Goal: Information Seeking & Learning: Learn about a topic

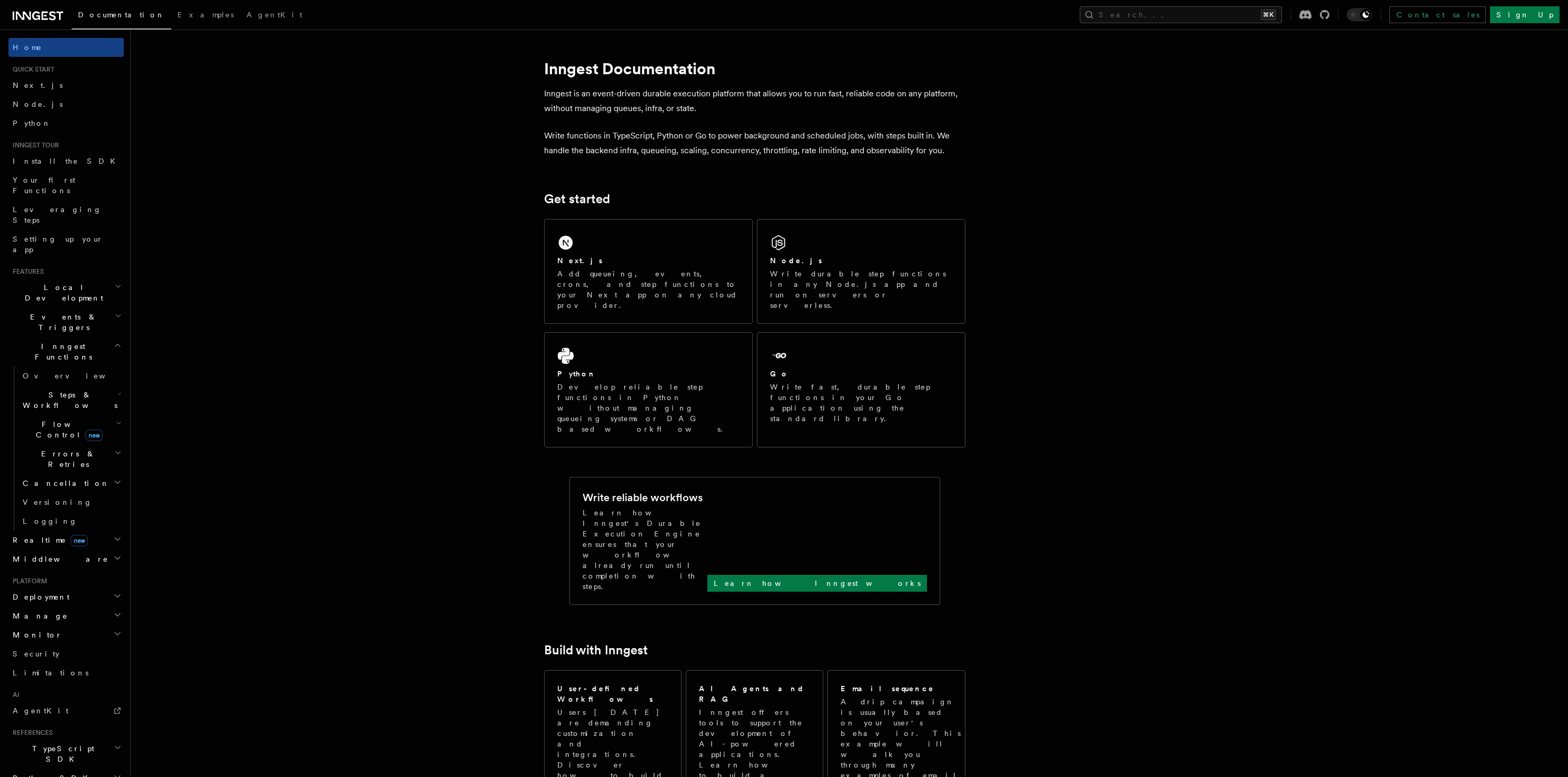
drag, startPoint x: 58, startPoint y: 271, endPoint x: 62, endPoint y: 267, distance: 5.7
click at [58, 312] on span "Events & Triggers" at bounding box center [61, 322] width 107 height 21
click at [58, 432] on link "Crons" at bounding box center [71, 441] width 105 height 19
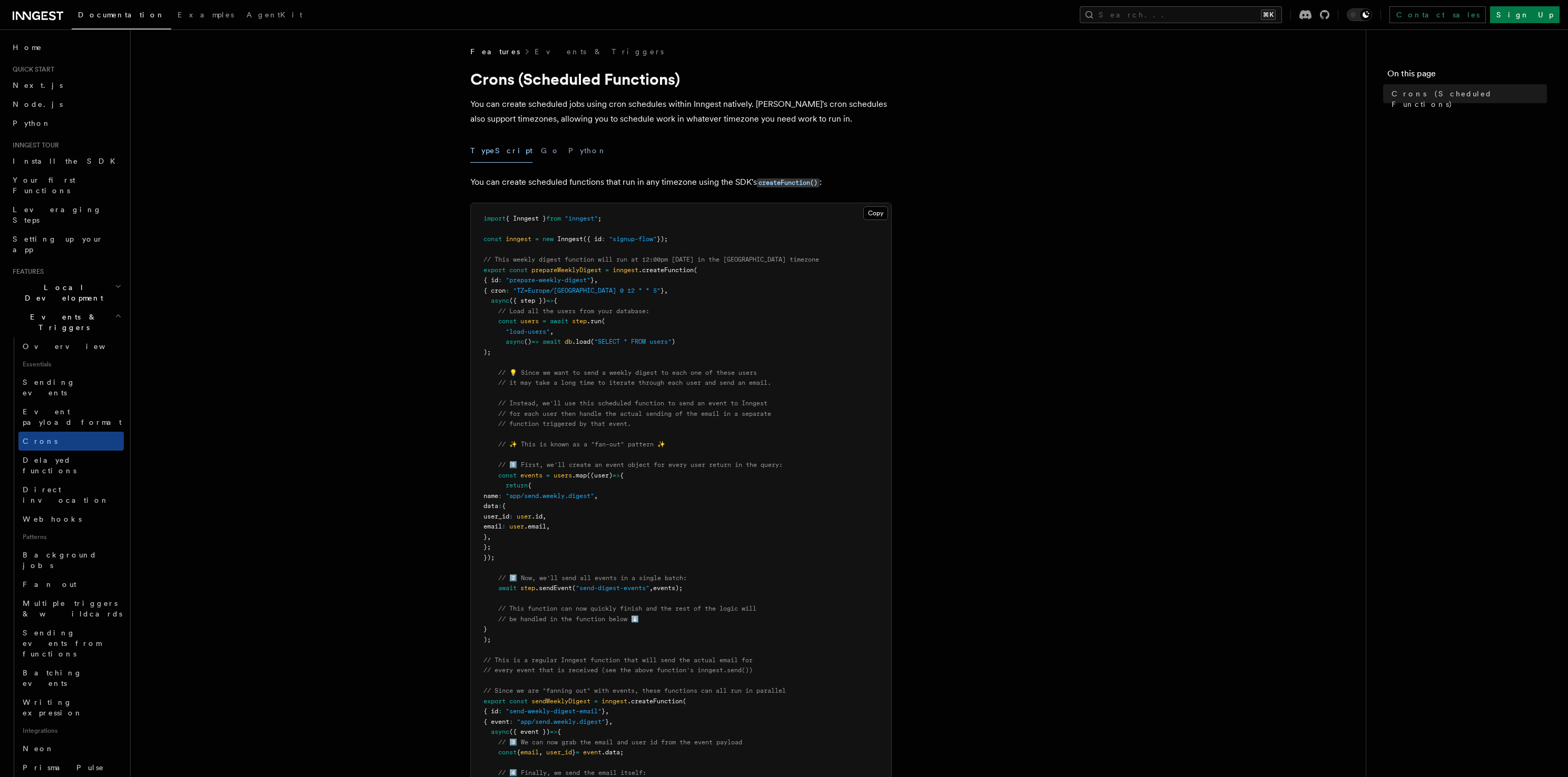
drag, startPoint x: 684, startPoint y: 338, endPoint x: 688, endPoint y: 316, distance: 22.4
click at [688, 318] on pre "import { Inngest } from "inngest" ; const inngest = new Inngest ({ id : "signup…" at bounding box center [681, 527] width 421 height 647
drag, startPoint x: 690, startPoint y: 310, endPoint x: 688, endPoint y: 361, distance: 51.0
click at [688, 361] on pre "import { Inngest } from "inngest" ; const inngest = new Inngest ({ id : "signup…" at bounding box center [681, 527] width 421 height 647
click at [687, 361] on pre "import { Inngest } from "inngest" ; const inngest = new Inngest ({ id : "signup…" at bounding box center [681, 527] width 421 height 647
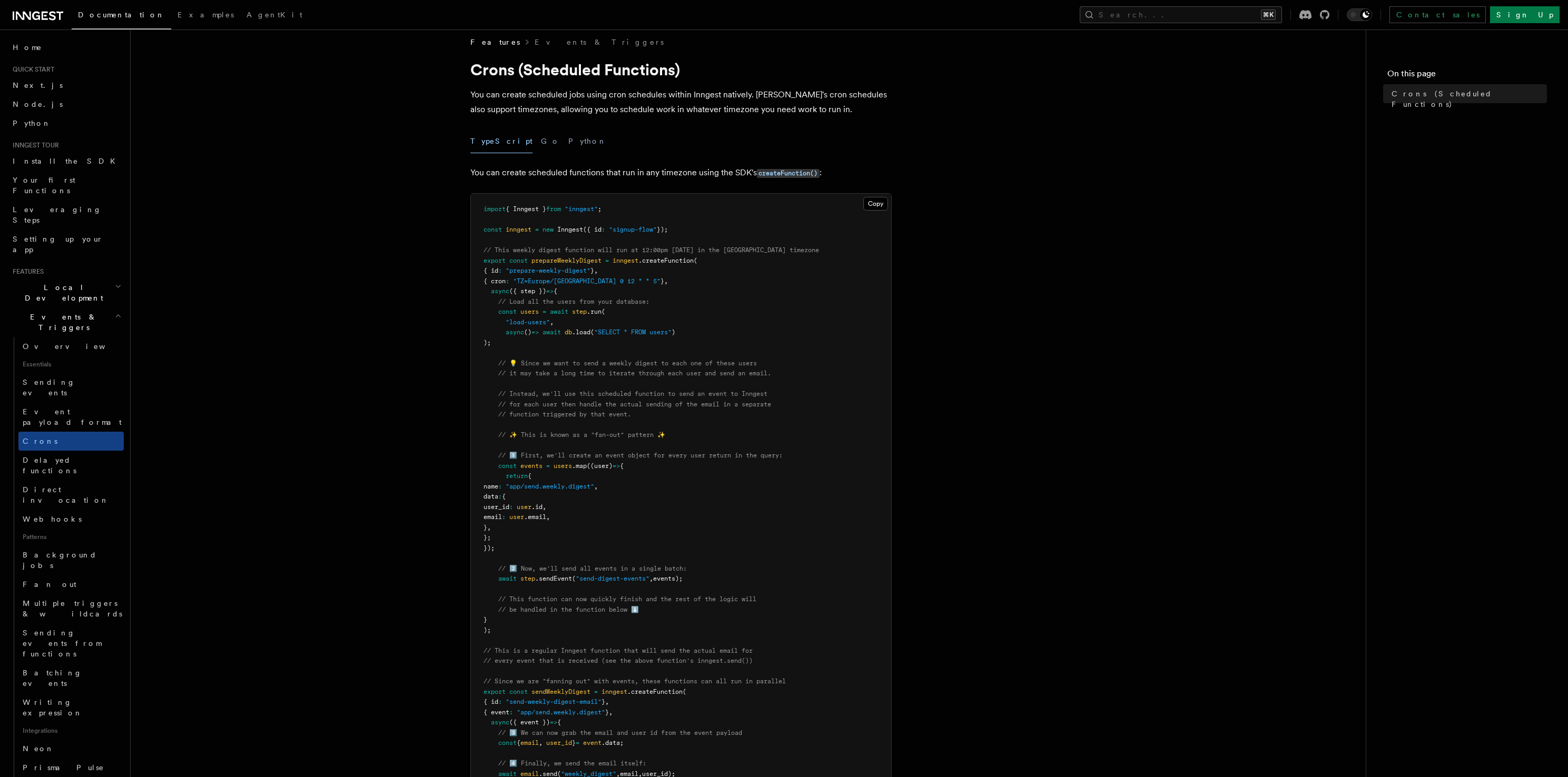
scroll to position [80, 0]
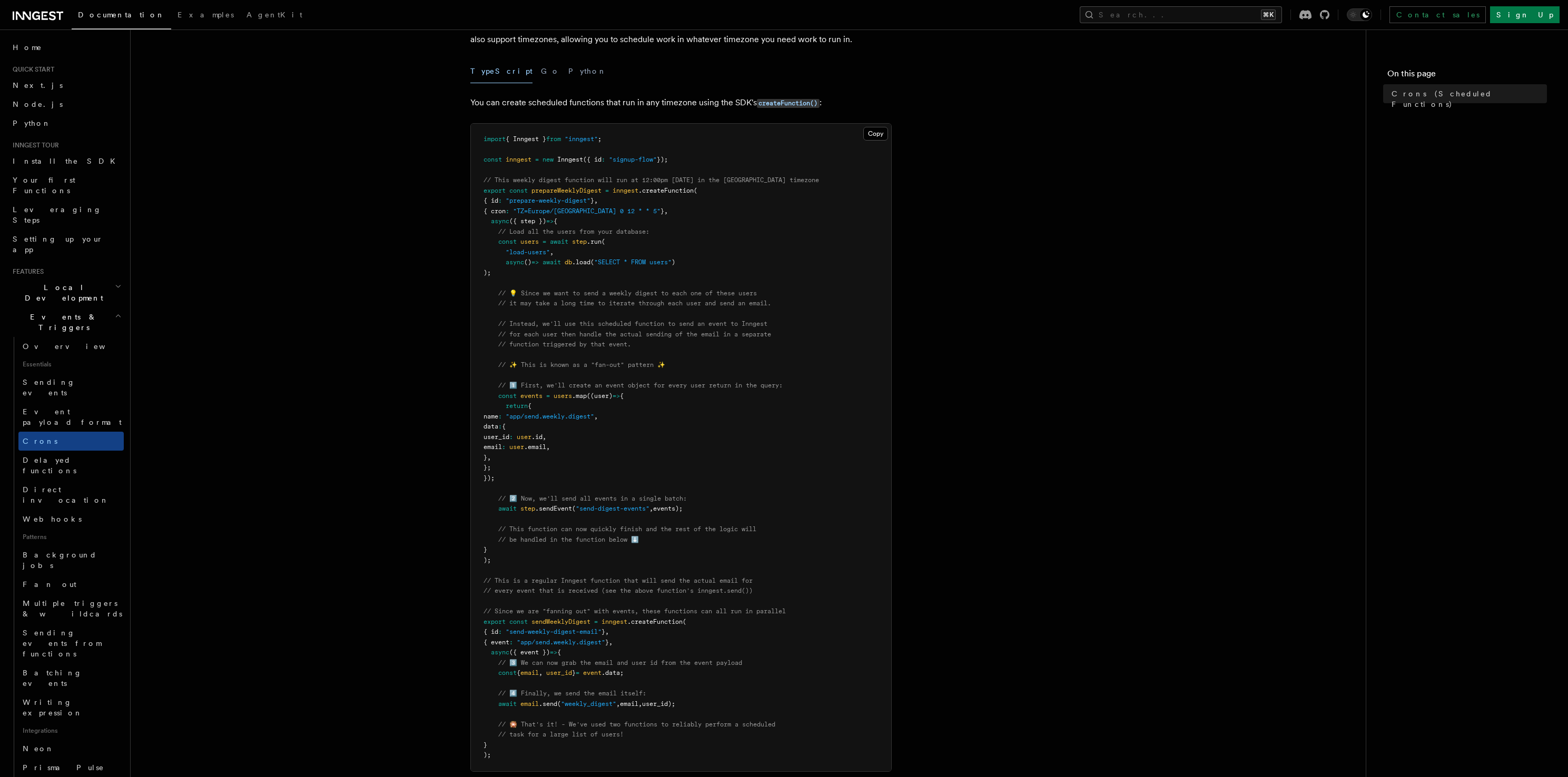
drag, startPoint x: 647, startPoint y: 371, endPoint x: 634, endPoint y: 471, distance: 100.8
click at [634, 471] on pre "import { Inngest } from "inngest" ; const inngest = new Inngest ({ id : "signup…" at bounding box center [681, 447] width 421 height 647
drag, startPoint x: 620, startPoint y: 493, endPoint x: 622, endPoint y: 415, distance: 78.0
click at [622, 416] on code "import { Inngest } from "inngest" ; const inngest = new Inngest ({ id : "signup…" at bounding box center [651, 447] width 335 height 624
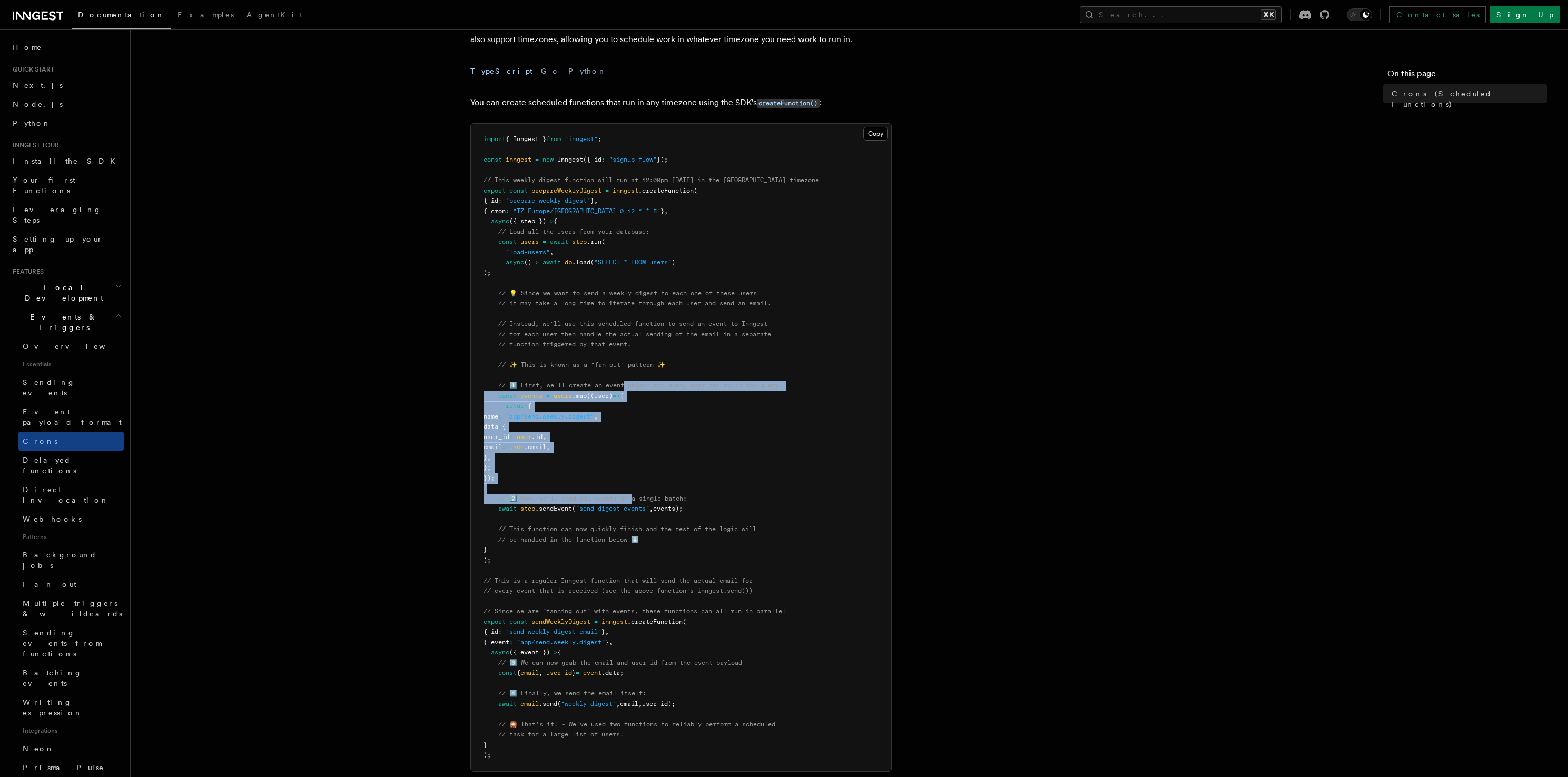
drag, startPoint x: 632, startPoint y: 434, endPoint x: 633, endPoint y: 494, distance: 60.0
click at [633, 494] on pre "import { Inngest } from "inngest" ; const inngest = new Inngest ({ id : "signup…" at bounding box center [681, 447] width 421 height 647
click at [633, 493] on pre "import { Inngest } from "inngest" ; const inngest = new Inngest ({ id : "signup…" at bounding box center [681, 447] width 421 height 647
drag, startPoint x: 632, startPoint y: 484, endPoint x: 632, endPoint y: 384, distance: 100.0
click at [632, 391] on pre "import { Inngest } from "inngest" ; const inngest = new Inngest ({ id : "signup…" at bounding box center [681, 447] width 421 height 647
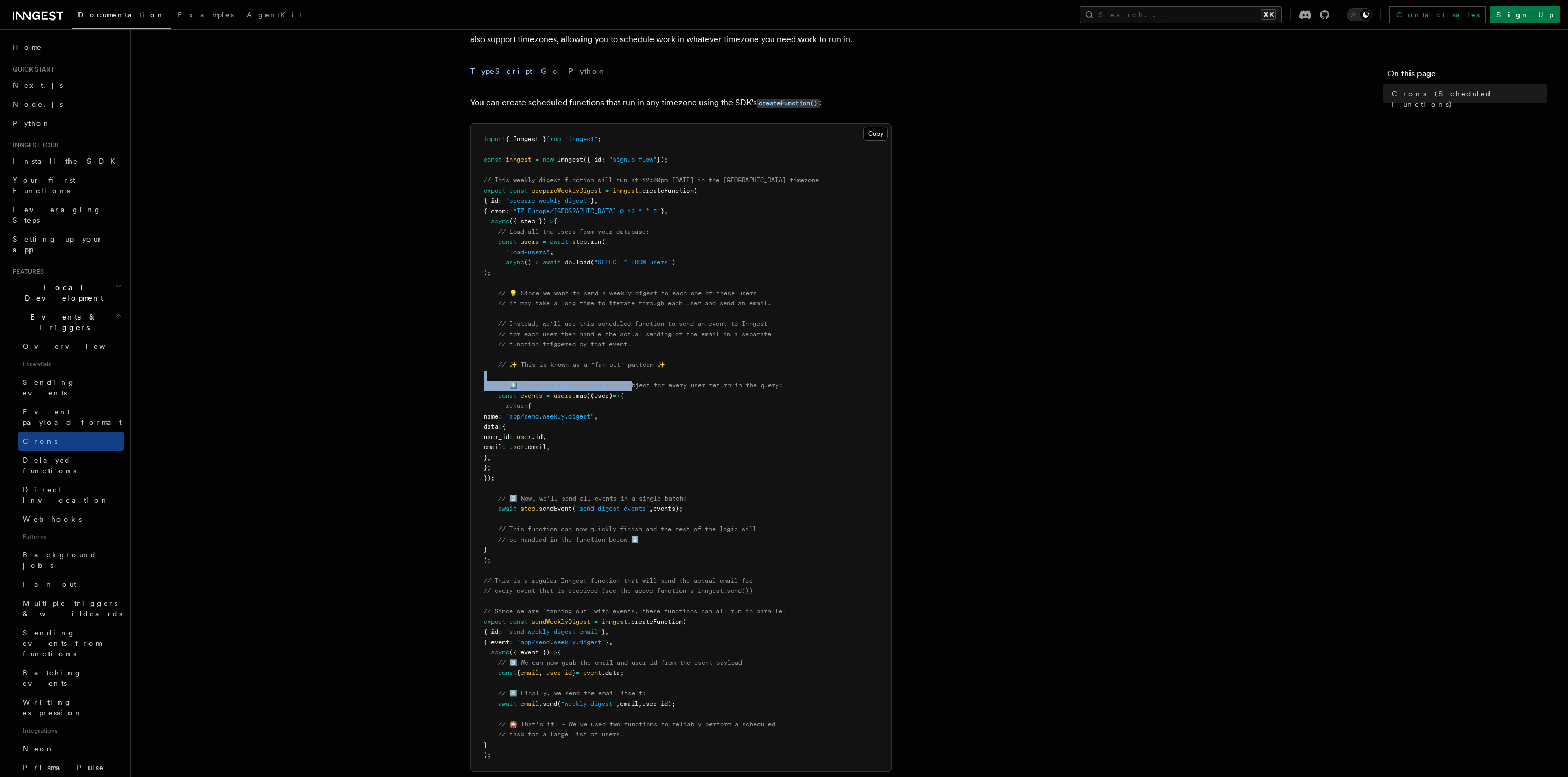
click at [633, 377] on pre "import { Inngest } from "inngest" ; const inngest = new Inngest ({ id : "signup…" at bounding box center [681, 447] width 421 height 647
drag, startPoint x: 633, startPoint y: 377, endPoint x: 616, endPoint y: 490, distance: 114.3
click at [615, 491] on pre "import { Inngest } from "inngest" ; const inngest = new Inngest ({ id : "signup…" at bounding box center [681, 447] width 421 height 647
drag, startPoint x: 616, startPoint y: 425, endPoint x: 618, endPoint y: 379, distance: 46.0
click at [618, 379] on pre "import { Inngest } from "inngest" ; const inngest = new Inngest ({ id : "signup…" at bounding box center [681, 447] width 421 height 647
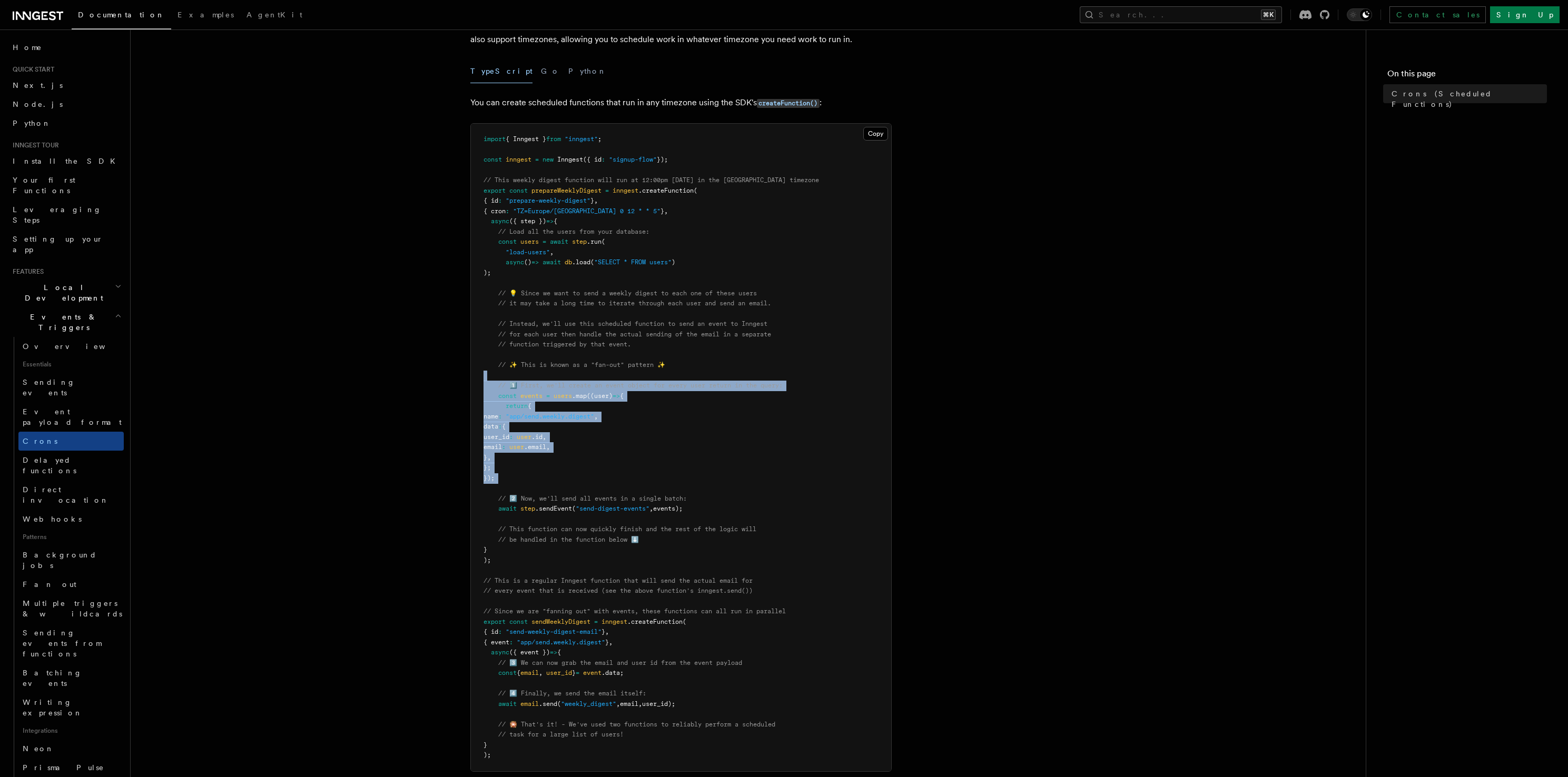
click at [618, 379] on pre "import { Inngest } from "inngest" ; const inngest = new Inngest ({ id : "signup…" at bounding box center [681, 447] width 421 height 647
drag, startPoint x: 618, startPoint y: 379, endPoint x: 608, endPoint y: 483, distance: 104.5
click at [608, 483] on pre "import { Inngest } from "inngest" ; const inngest = new Inngest ({ id : "signup…" at bounding box center [681, 447] width 421 height 647
drag, startPoint x: 607, startPoint y: 483, endPoint x: 600, endPoint y: 455, distance: 28.9
click at [600, 455] on pre "import { Inngest } from "inngest" ; const inngest = new Inngest ({ id : "signup…" at bounding box center [681, 447] width 421 height 647
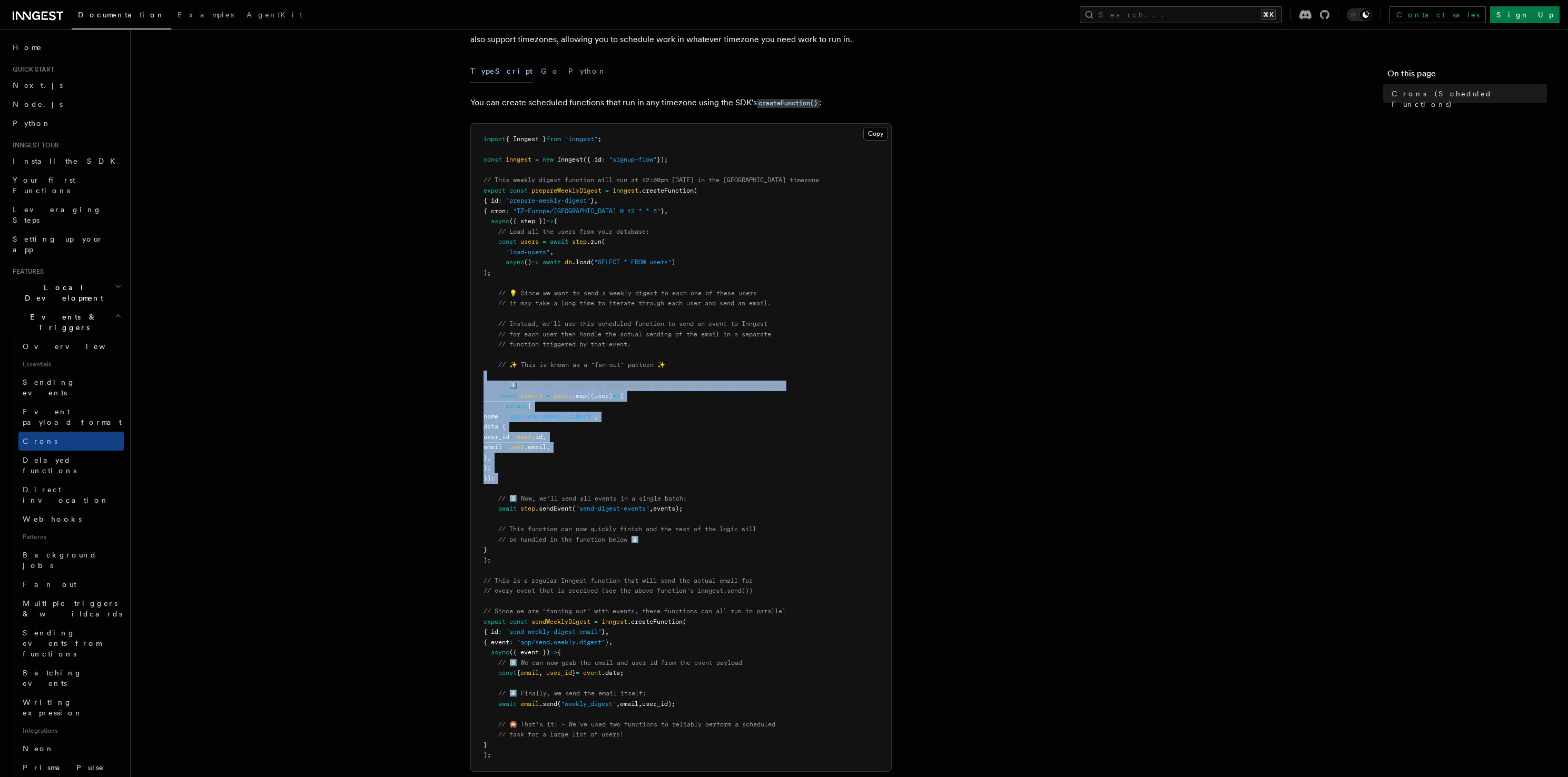
drag, startPoint x: 617, startPoint y: 383, endPoint x: 617, endPoint y: 493, distance: 110.0
click at [617, 493] on pre "import { Inngest } from "inngest" ; const inngest = new Inngest ({ id : "signup…" at bounding box center [681, 447] width 421 height 647
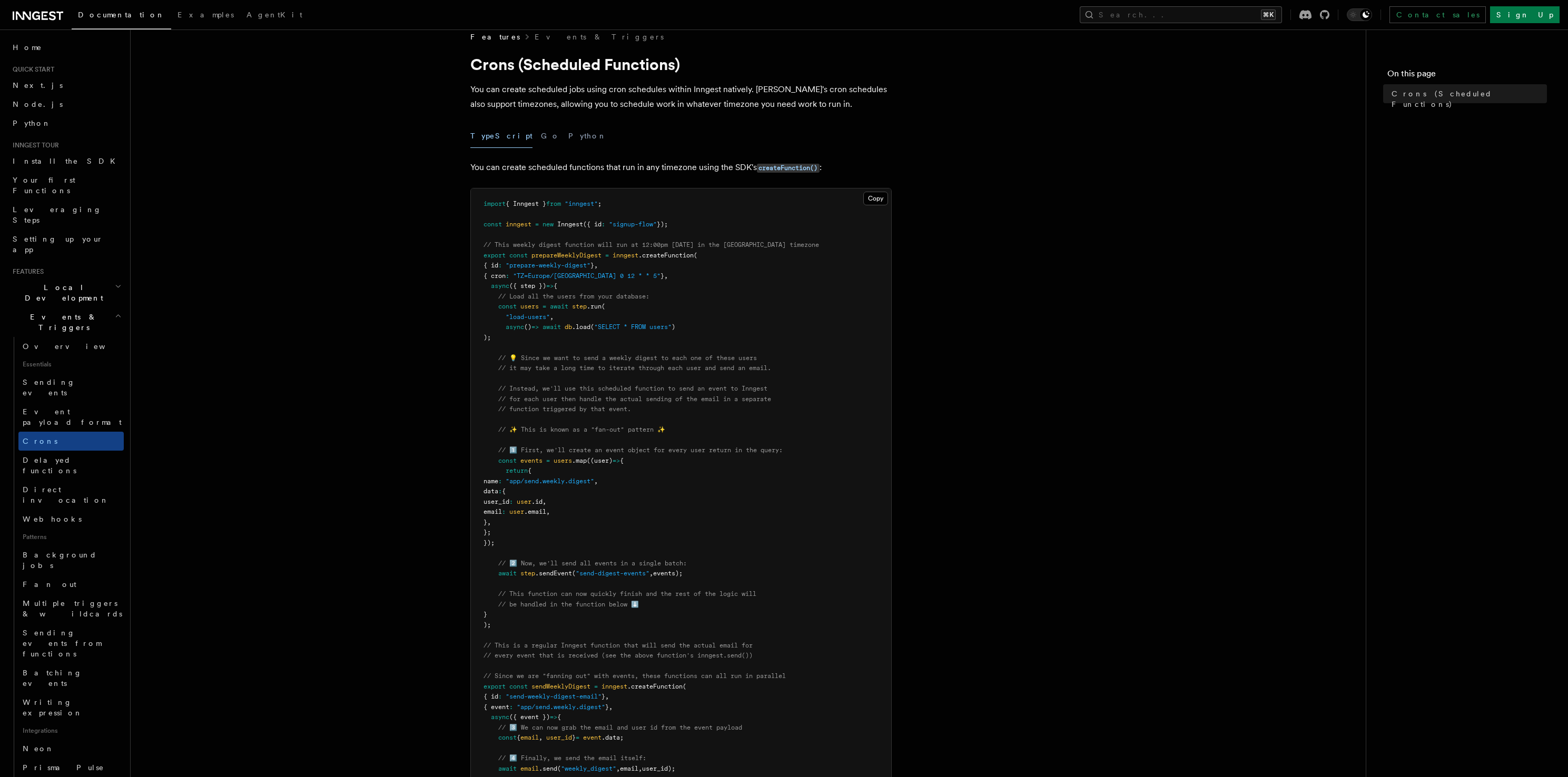
scroll to position [13, 0]
drag, startPoint x: 655, startPoint y: 353, endPoint x: 661, endPoint y: 291, distance: 62.3
click at [661, 291] on pre "import { Inngest } from "inngest" ; const inngest = new Inngest ({ id : "signup…" at bounding box center [681, 514] width 421 height 647
drag, startPoint x: 661, startPoint y: 291, endPoint x: 655, endPoint y: 347, distance: 56.3
click at [645, 358] on pre "import { Inngest } from "inngest" ; const inngest = new Inngest ({ id : "signup…" at bounding box center [681, 514] width 421 height 647
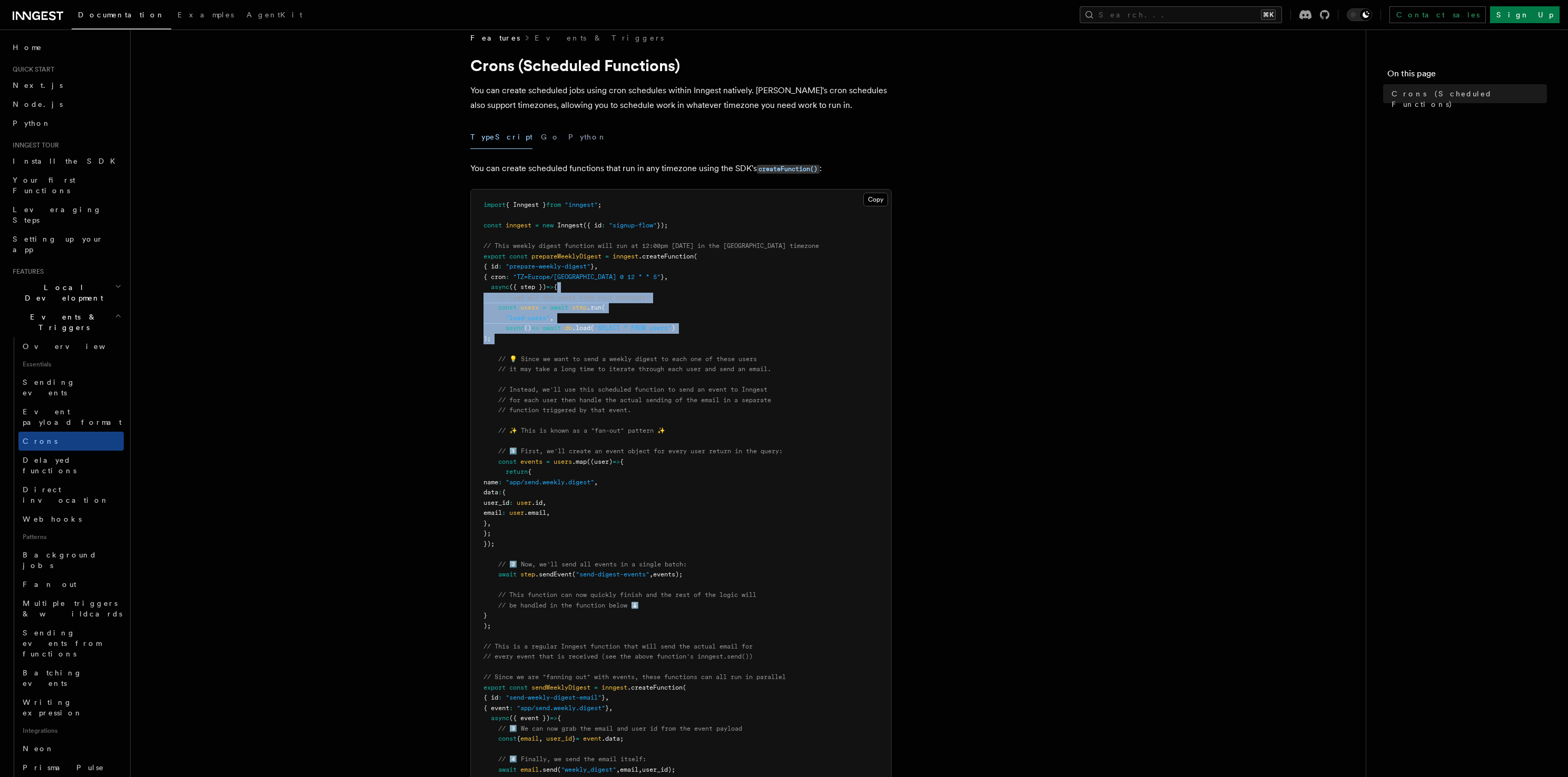
drag, startPoint x: 656, startPoint y: 347, endPoint x: 659, endPoint y: 290, distance: 57.1
click at [659, 290] on pre "import { Inngest } from "inngest" ; const inngest = new Inngest ({ id : "signup…" at bounding box center [681, 514] width 421 height 647
drag, startPoint x: 659, startPoint y: 290, endPoint x: 645, endPoint y: 351, distance: 62.6
click at [645, 351] on pre "import { Inngest } from "inngest" ; const inngest = new Inngest ({ id : "signup…" at bounding box center [681, 514] width 421 height 647
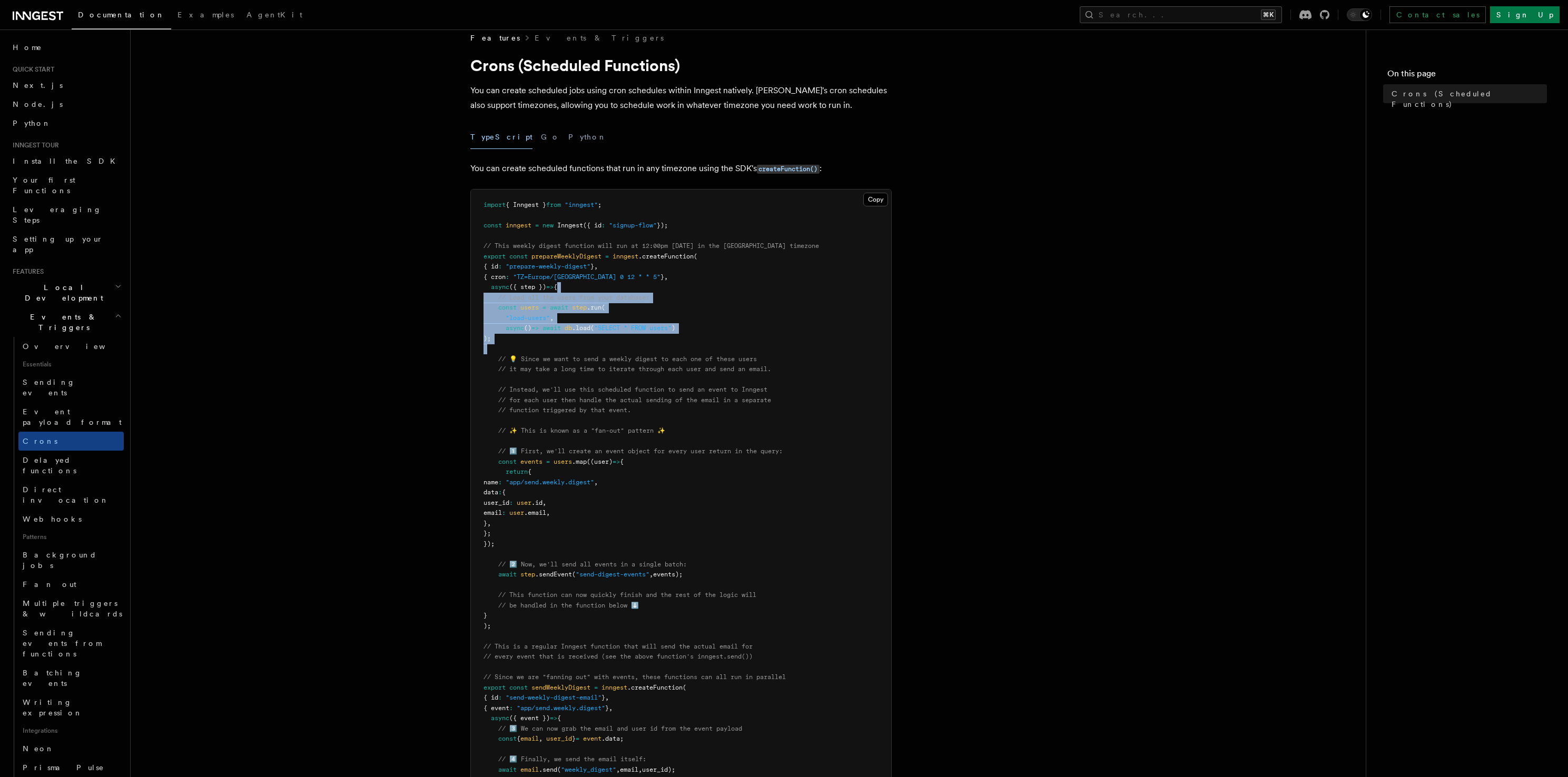
drag, startPoint x: 645, startPoint y: 350, endPoint x: 653, endPoint y: 288, distance: 62.5
click at [653, 288] on pre "import { Inngest } from "inngest" ; const inngest = new Inngest ({ id : "signup…" at bounding box center [681, 514] width 421 height 647
drag, startPoint x: 652, startPoint y: 288, endPoint x: 623, endPoint y: 362, distance: 79.5
click at [623, 362] on pre "import { Inngest } from "inngest" ; const inngest = new Inngest ({ id : "signup…" at bounding box center [681, 514] width 421 height 647
drag, startPoint x: 623, startPoint y: 353, endPoint x: 630, endPoint y: 284, distance: 69.4
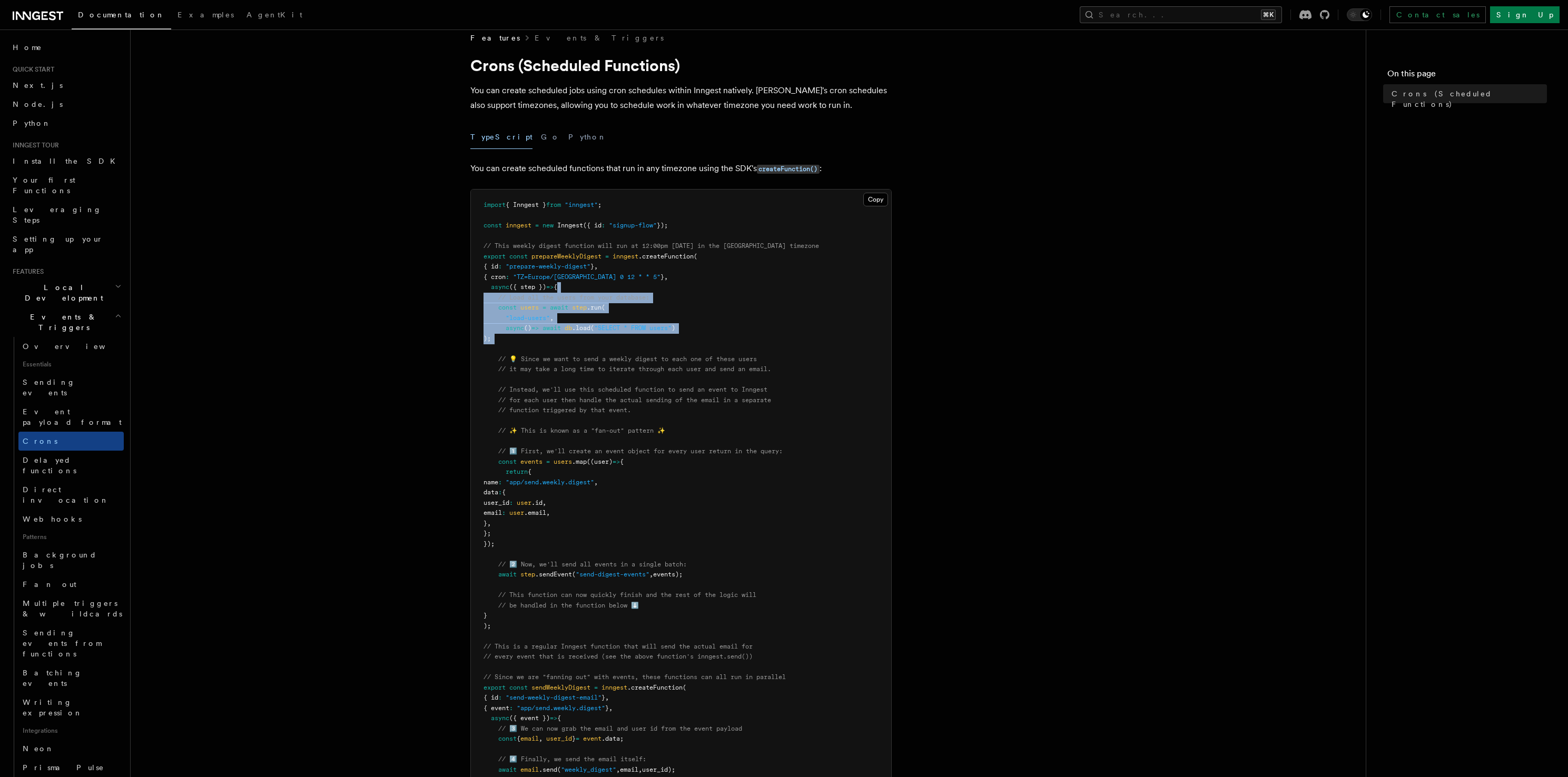
click at [630, 284] on pre "import { Inngest } from "inngest" ; const inngest = new Inngest ({ id : "signup…" at bounding box center [681, 514] width 421 height 647
drag, startPoint x: 630, startPoint y: 284, endPoint x: 618, endPoint y: 358, distance: 75.0
click at [618, 358] on pre "import { Inngest } from "inngest" ; const inngest = new Inngest ({ id : "signup…" at bounding box center [681, 514] width 421 height 647
click at [618, 350] on pre "import { Inngest } from "inngest" ; const inngest = new Inngest ({ id : "signup…" at bounding box center [681, 514] width 421 height 647
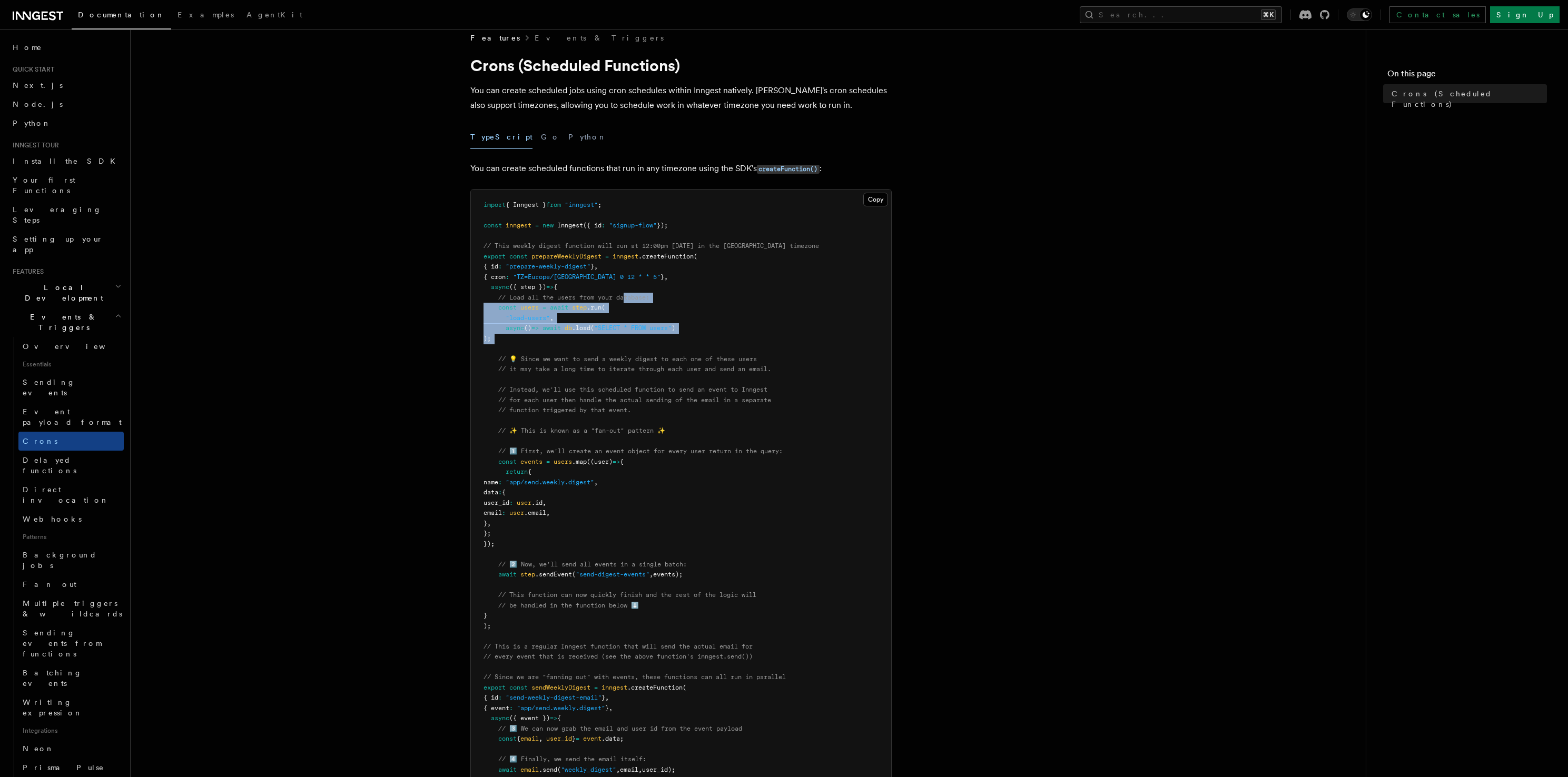
drag, startPoint x: 626, startPoint y: 323, endPoint x: 629, endPoint y: 293, distance: 30.1
click at [629, 293] on pre "import { Inngest } from "inngest" ; const inngest = new Inngest ({ id : "signup…" at bounding box center [681, 514] width 421 height 647
drag, startPoint x: 628, startPoint y: 290, endPoint x: 608, endPoint y: 354, distance: 67.1
click at [608, 354] on pre "import { Inngest } from "inngest" ; const inngest = new Inngest ({ id : "signup…" at bounding box center [681, 514] width 421 height 647
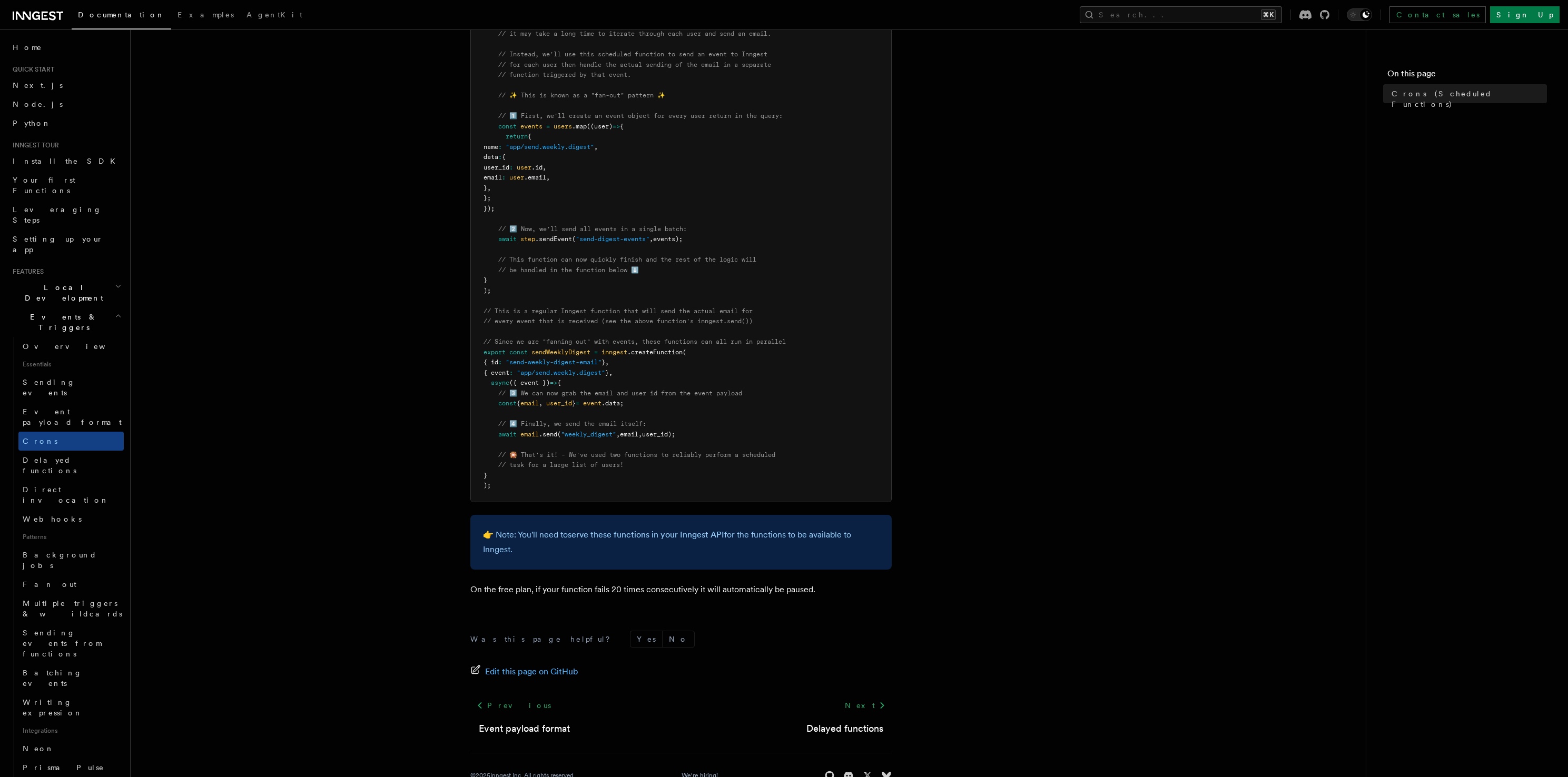
scroll to position [192, 0]
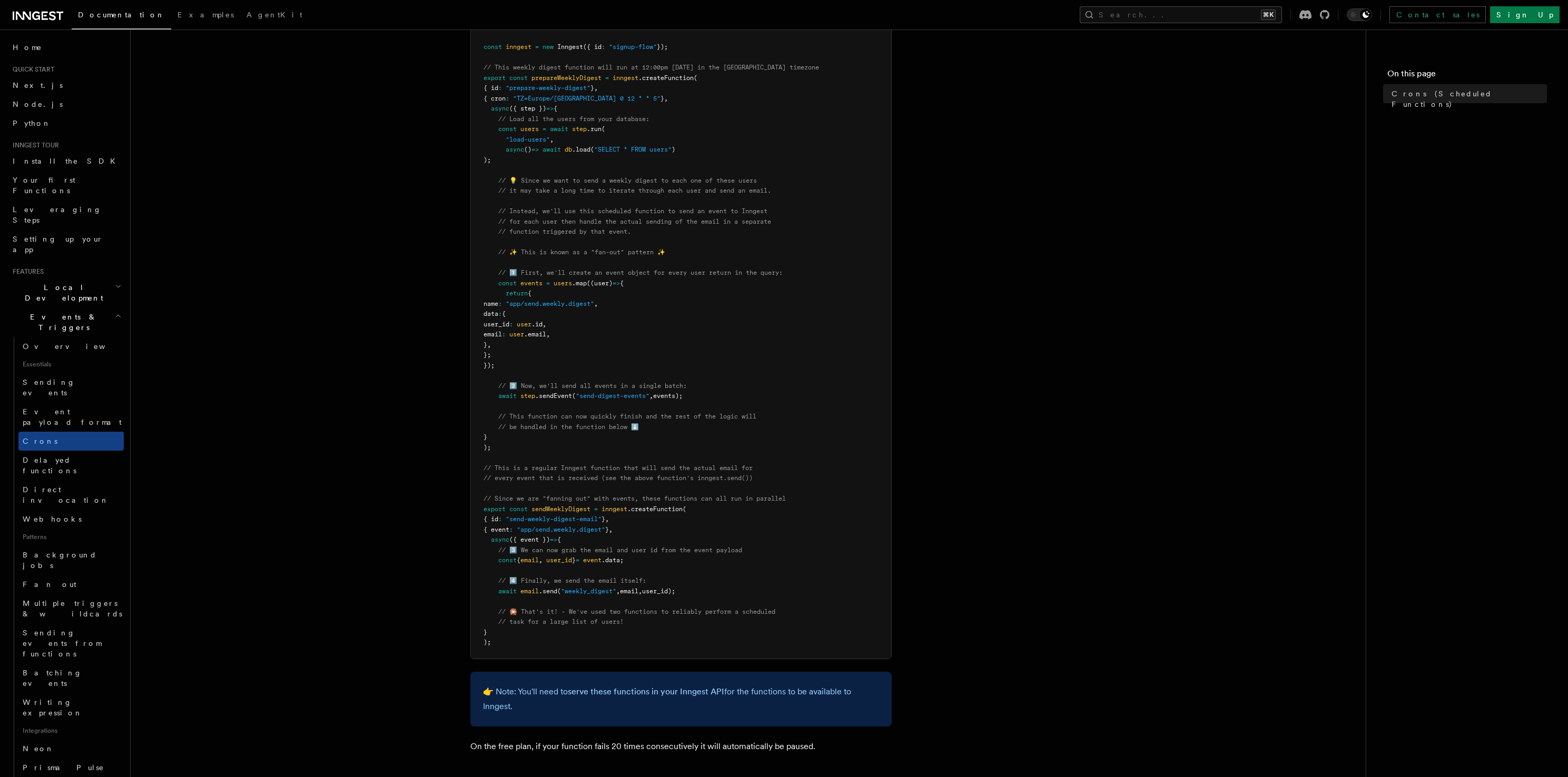
drag, startPoint x: 700, startPoint y: 397, endPoint x: 498, endPoint y: 400, distance: 202.0
click at [498, 400] on pre "import { Inngest } from "inngest" ; const inngest = new Inngest ({ id : "signup…" at bounding box center [681, 335] width 421 height 647
copy span "await step .sendEvent ( "send-digest-events" , events);"
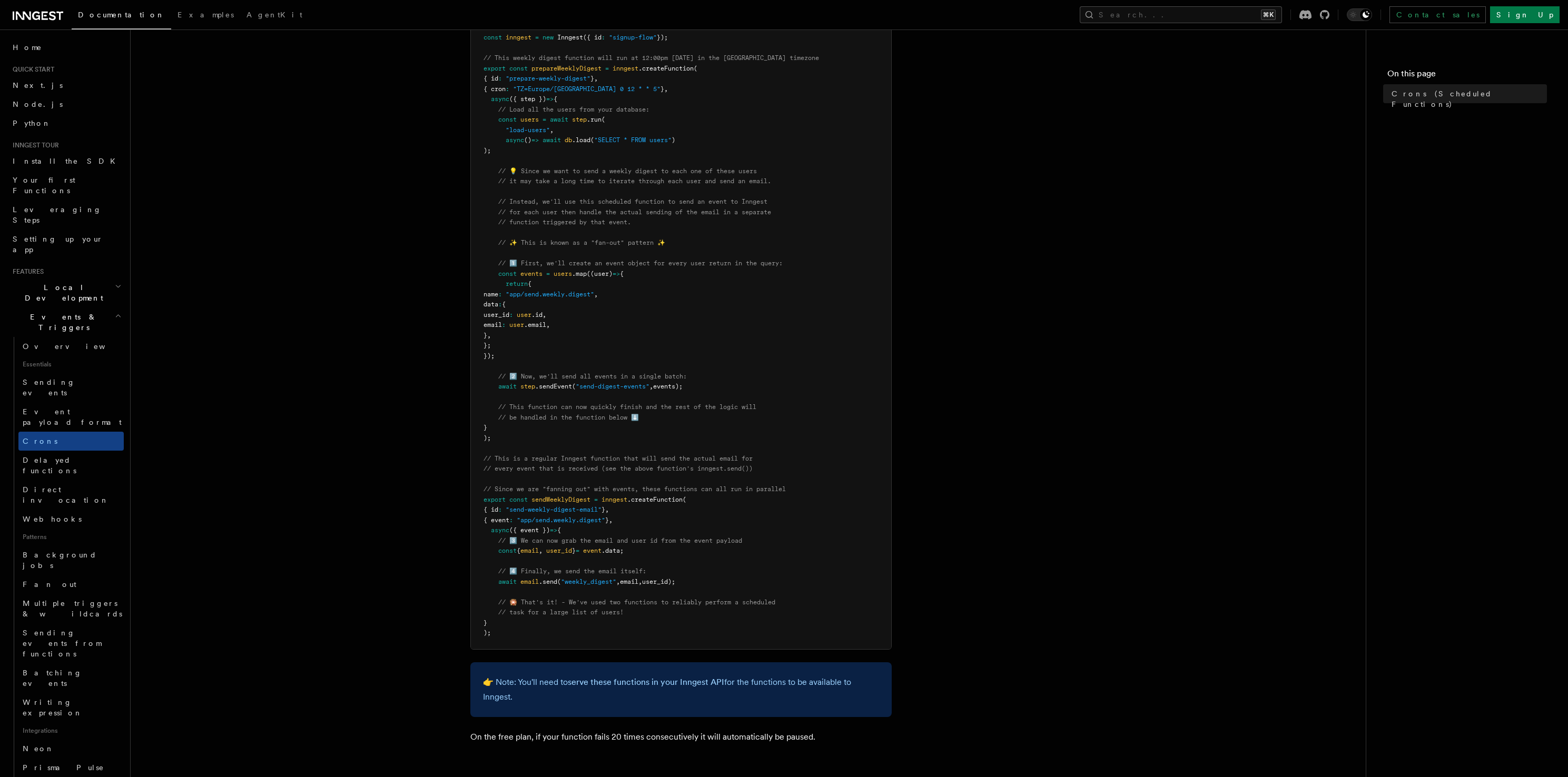
scroll to position [0, 0]
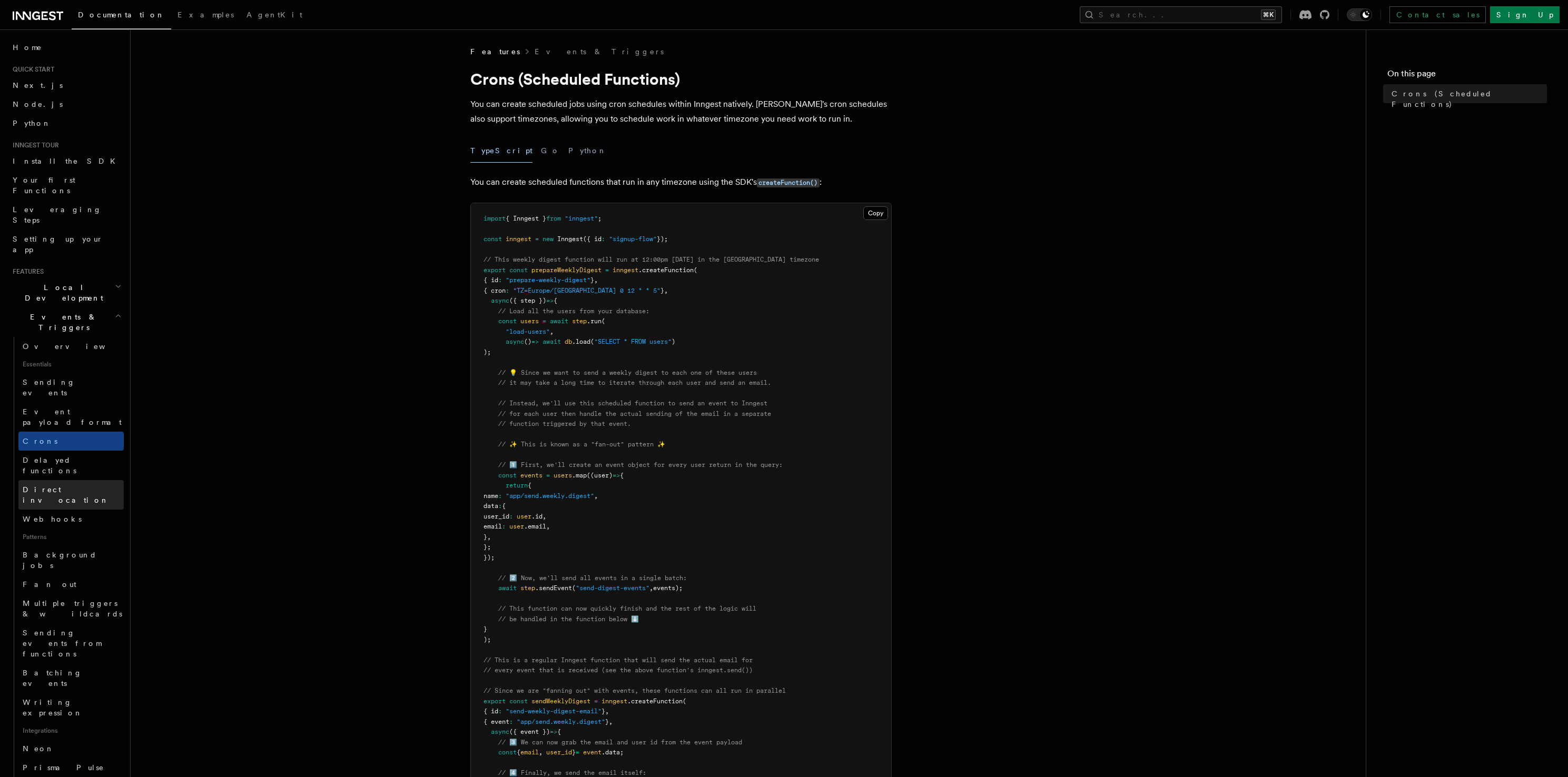
click at [77, 486] on span "Direct invocation" at bounding box center [66, 495] width 86 height 19
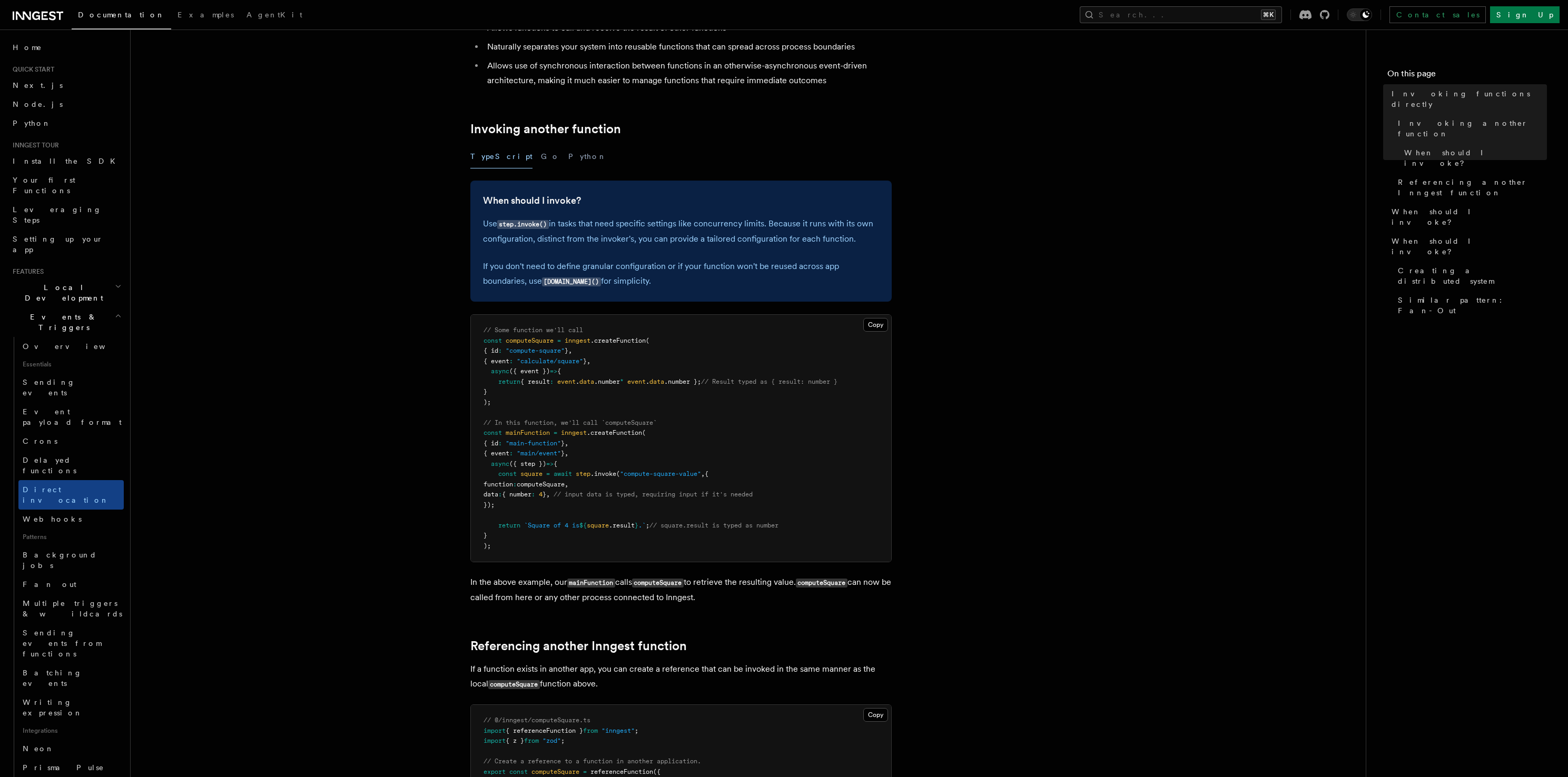
scroll to position [193, 0]
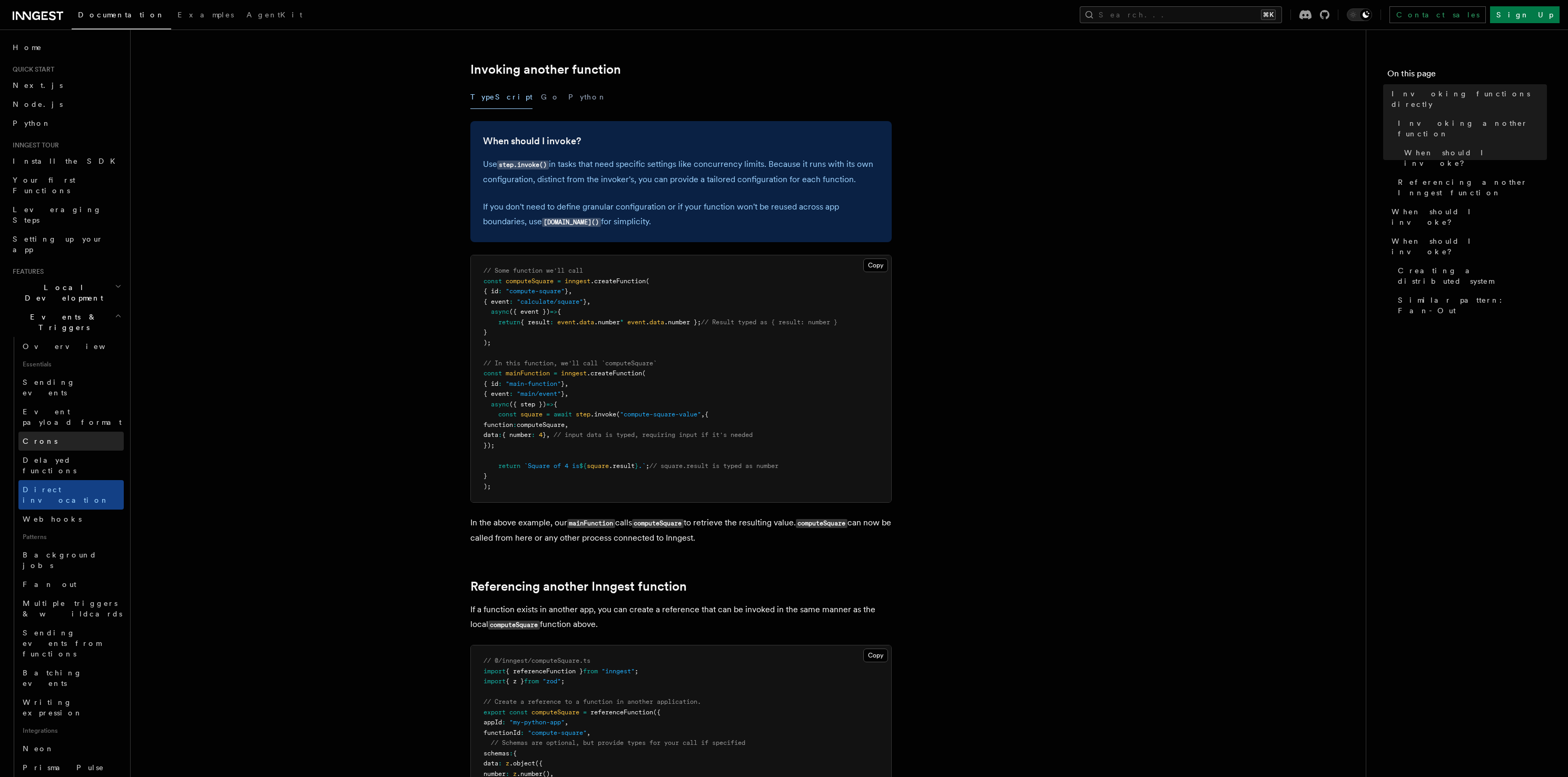
click at [76, 432] on link "Crons" at bounding box center [71, 441] width 105 height 19
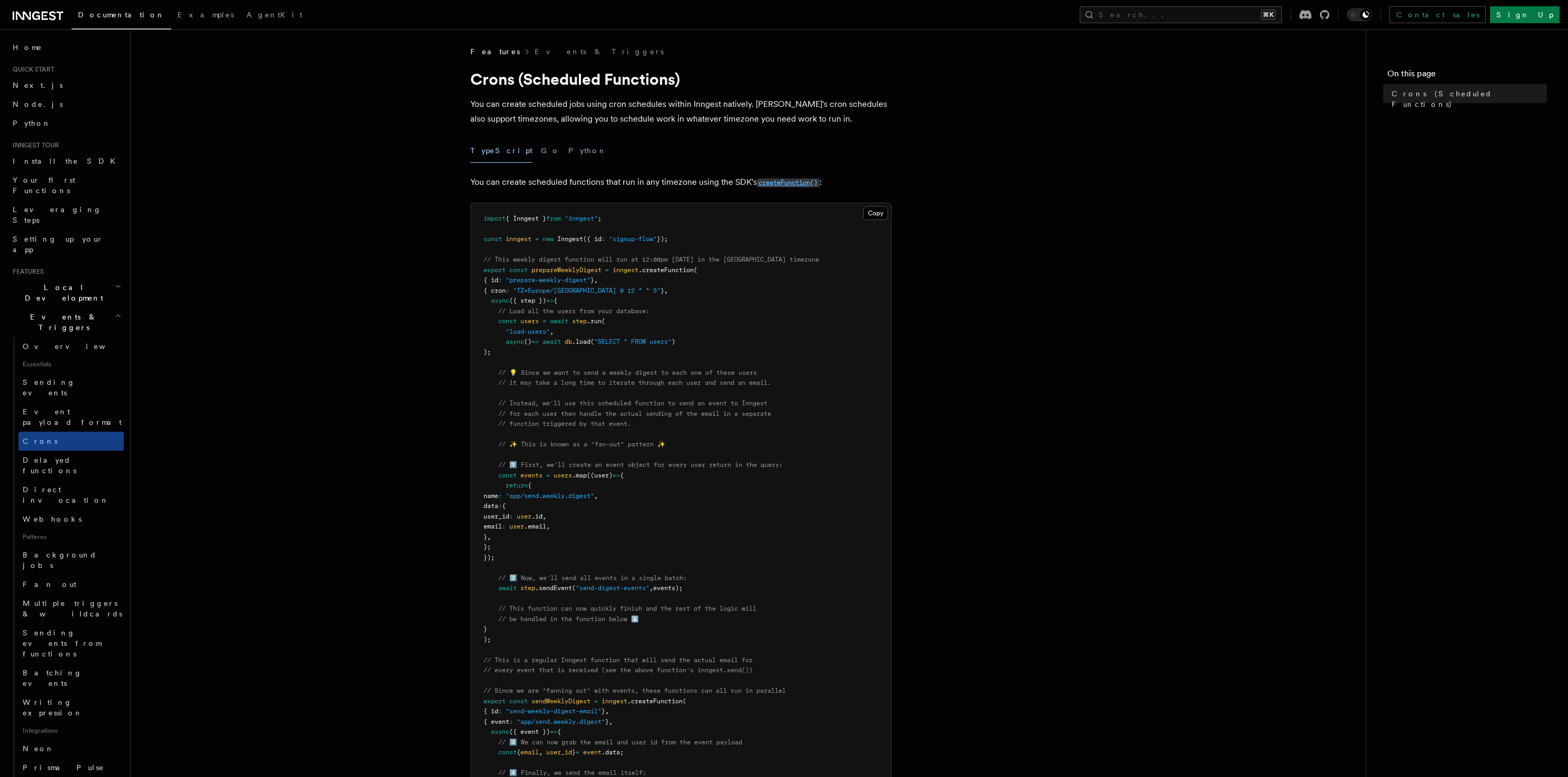
scroll to position [92, 0]
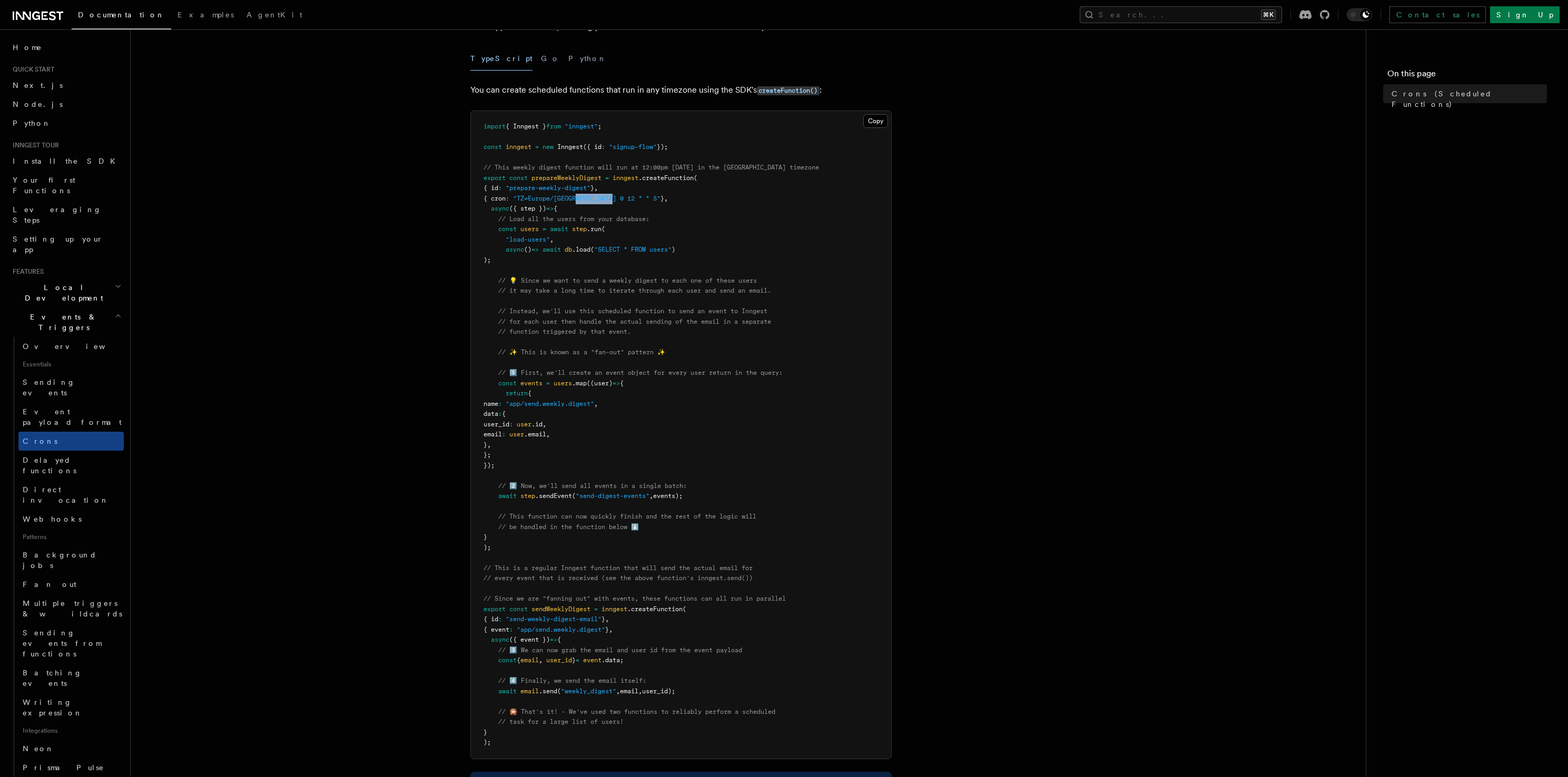
drag, startPoint x: 584, startPoint y: 199, endPoint x: 622, endPoint y: 201, distance: 38.1
click at [622, 201] on span ""TZ=Europe/[GEOGRAPHIC_DATA] 0 12 * * 5"" at bounding box center [587, 198] width 147 height 7
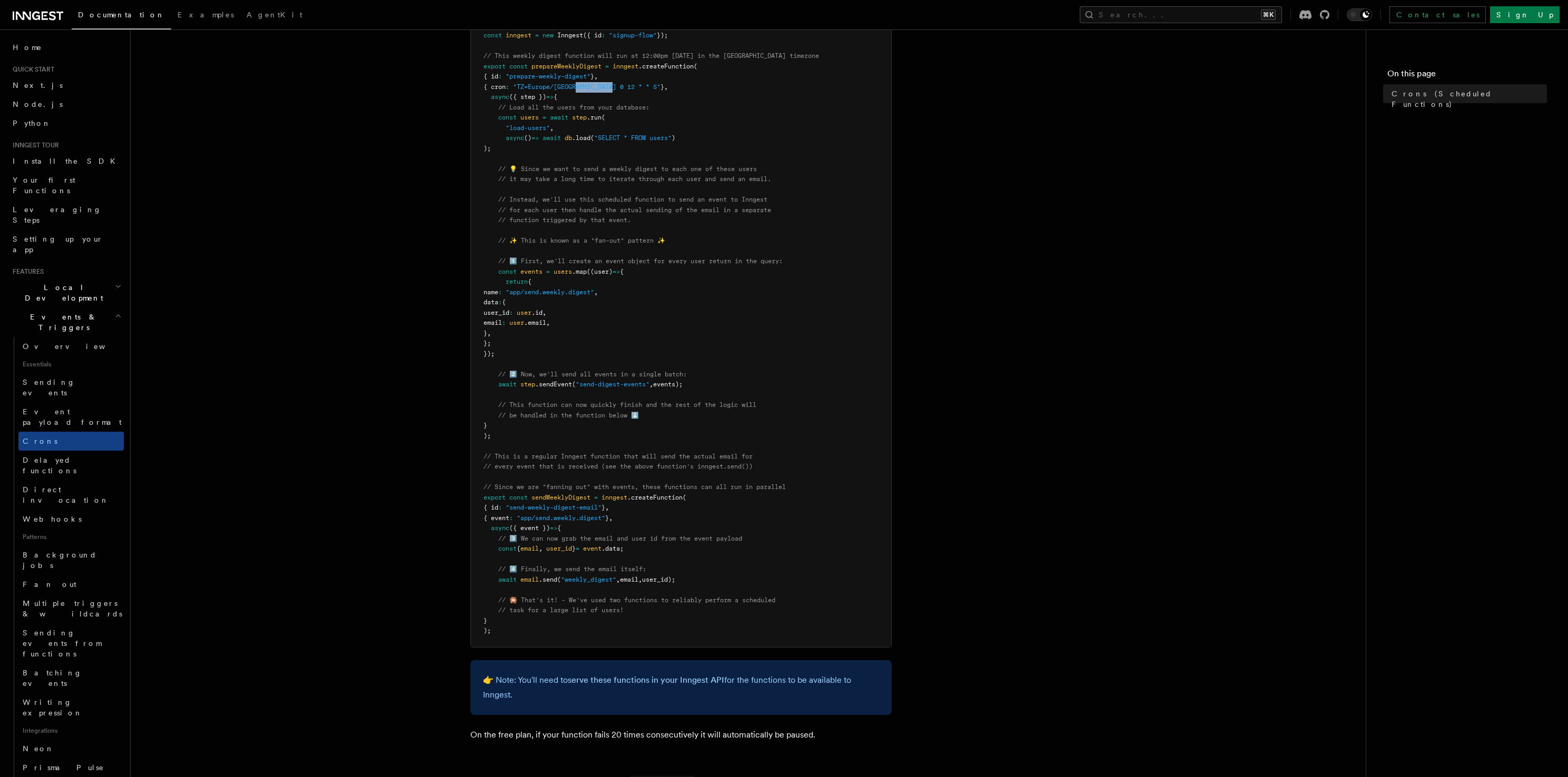
scroll to position [201, 0]
click at [572, 275] on span "users" at bounding box center [562, 274] width 18 height 7
click at [572, 273] on span "users" at bounding box center [562, 274] width 18 height 7
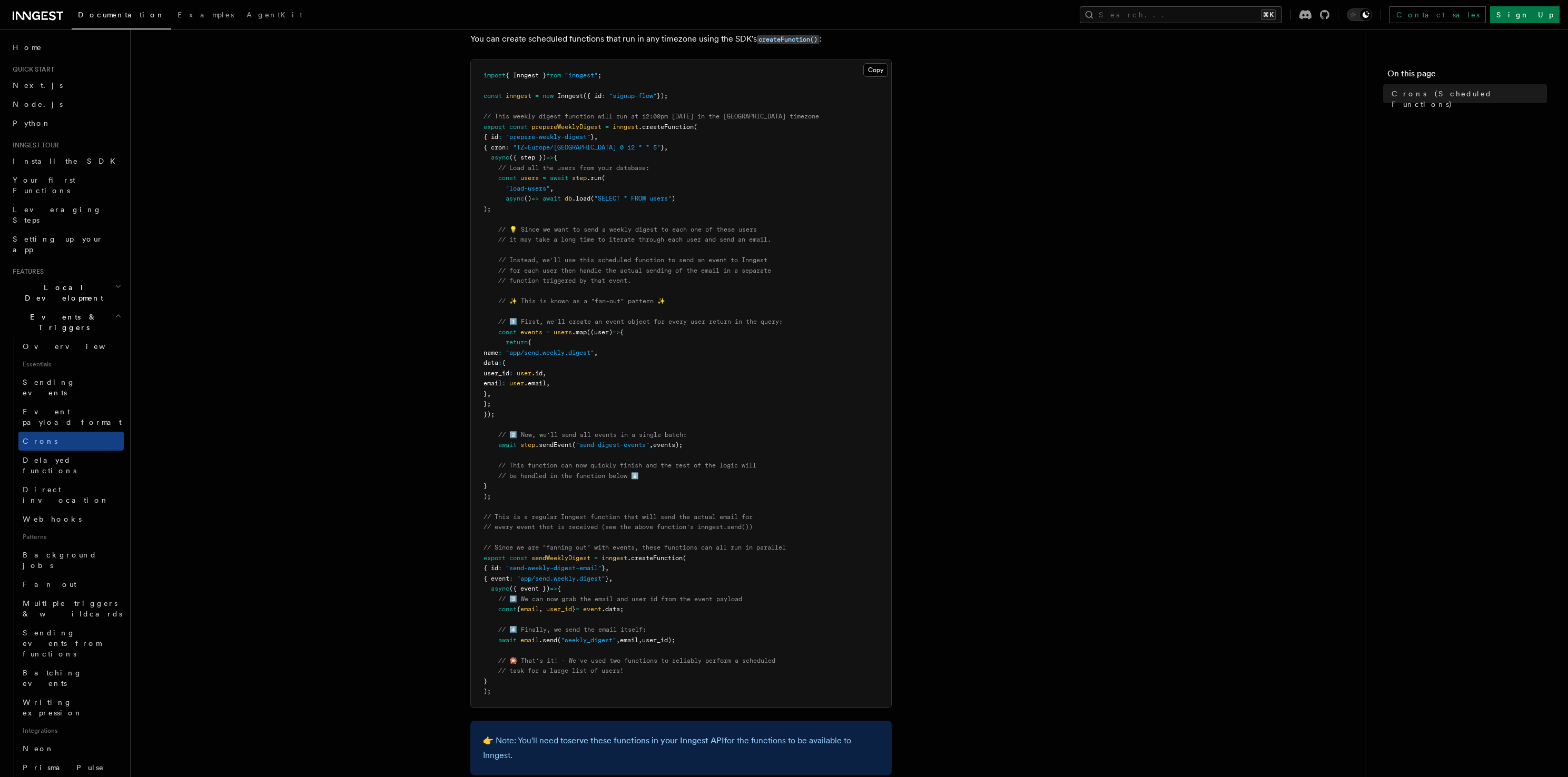
scroll to position [139, 0]
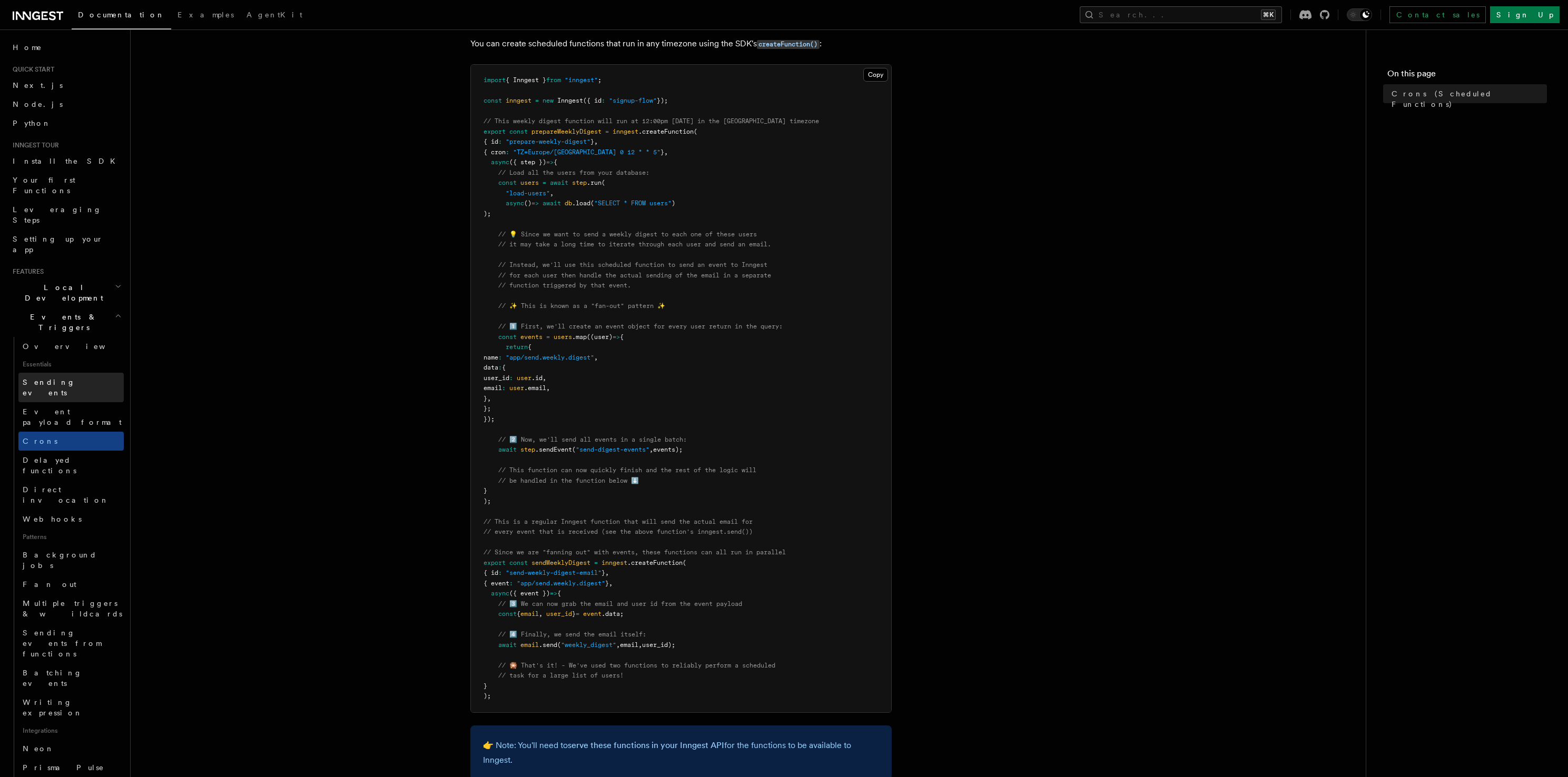
click at [62, 378] on span "Sending events" at bounding box center [49, 387] width 53 height 19
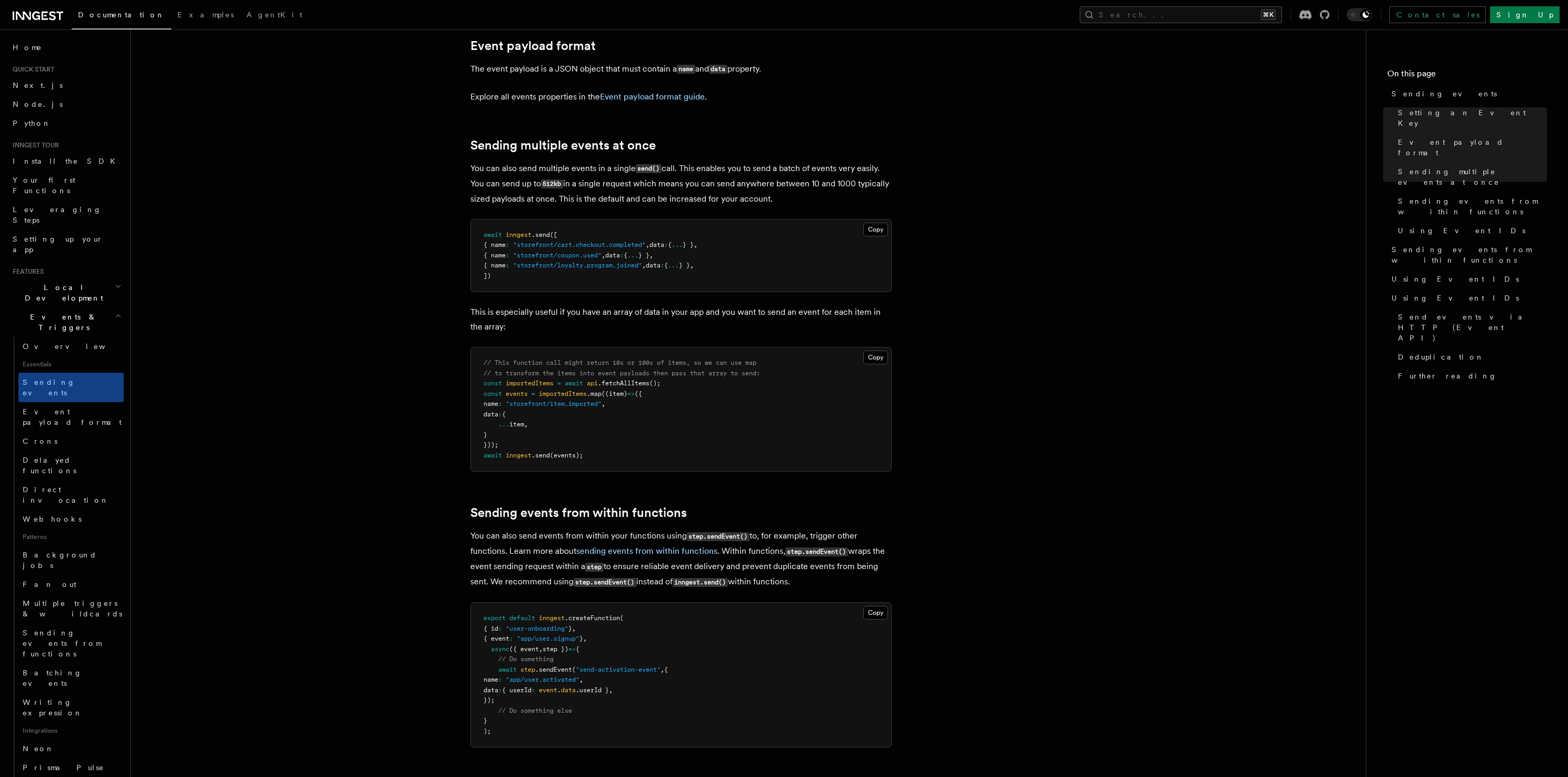
scroll to position [1395, 0]
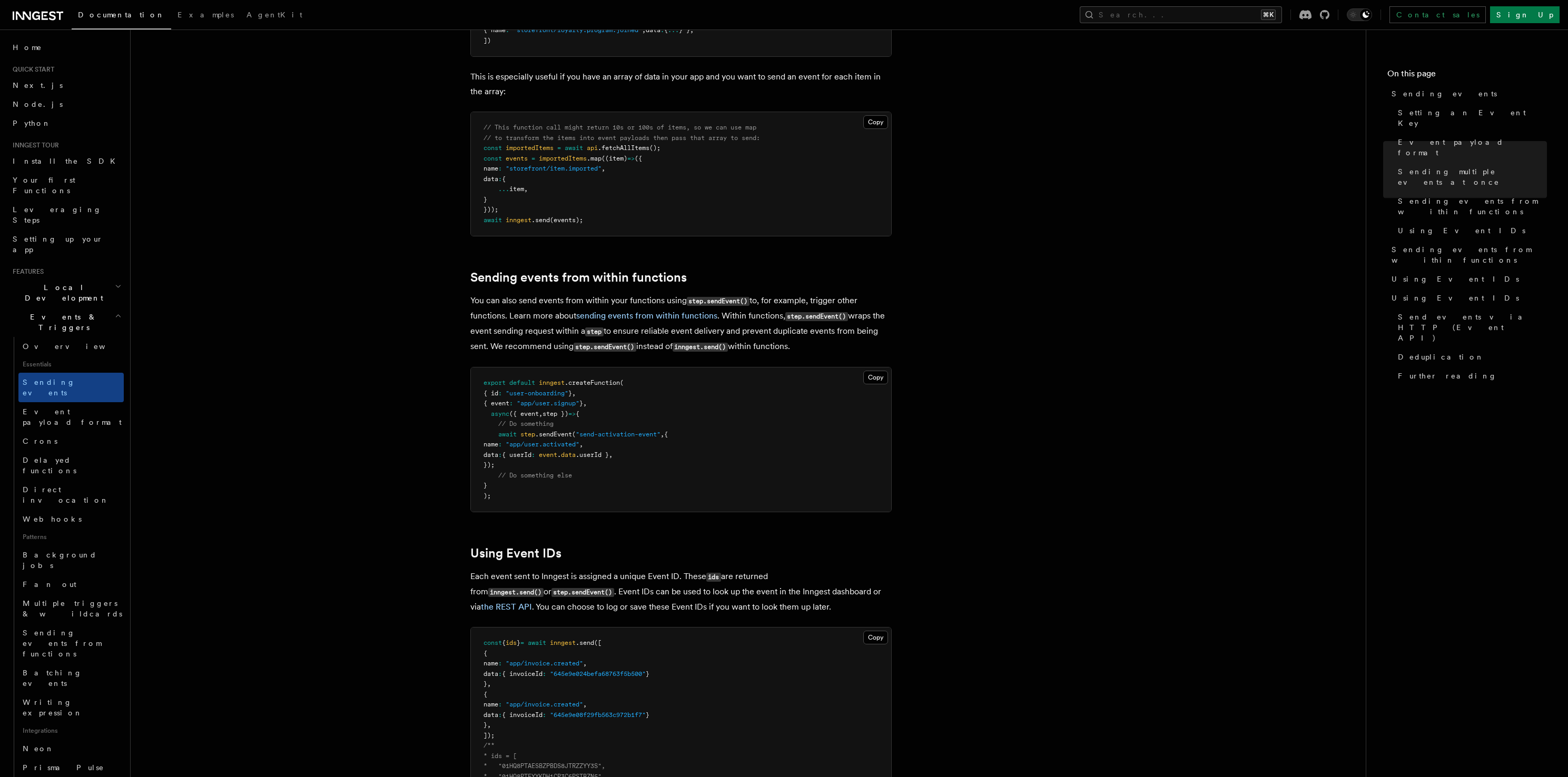
click at [563, 431] on span ".sendEvent" at bounding box center [553, 434] width 37 height 7
copy span "sendEvent"
click at [65, 282] on span "Local Development" at bounding box center [61, 293] width 107 height 21
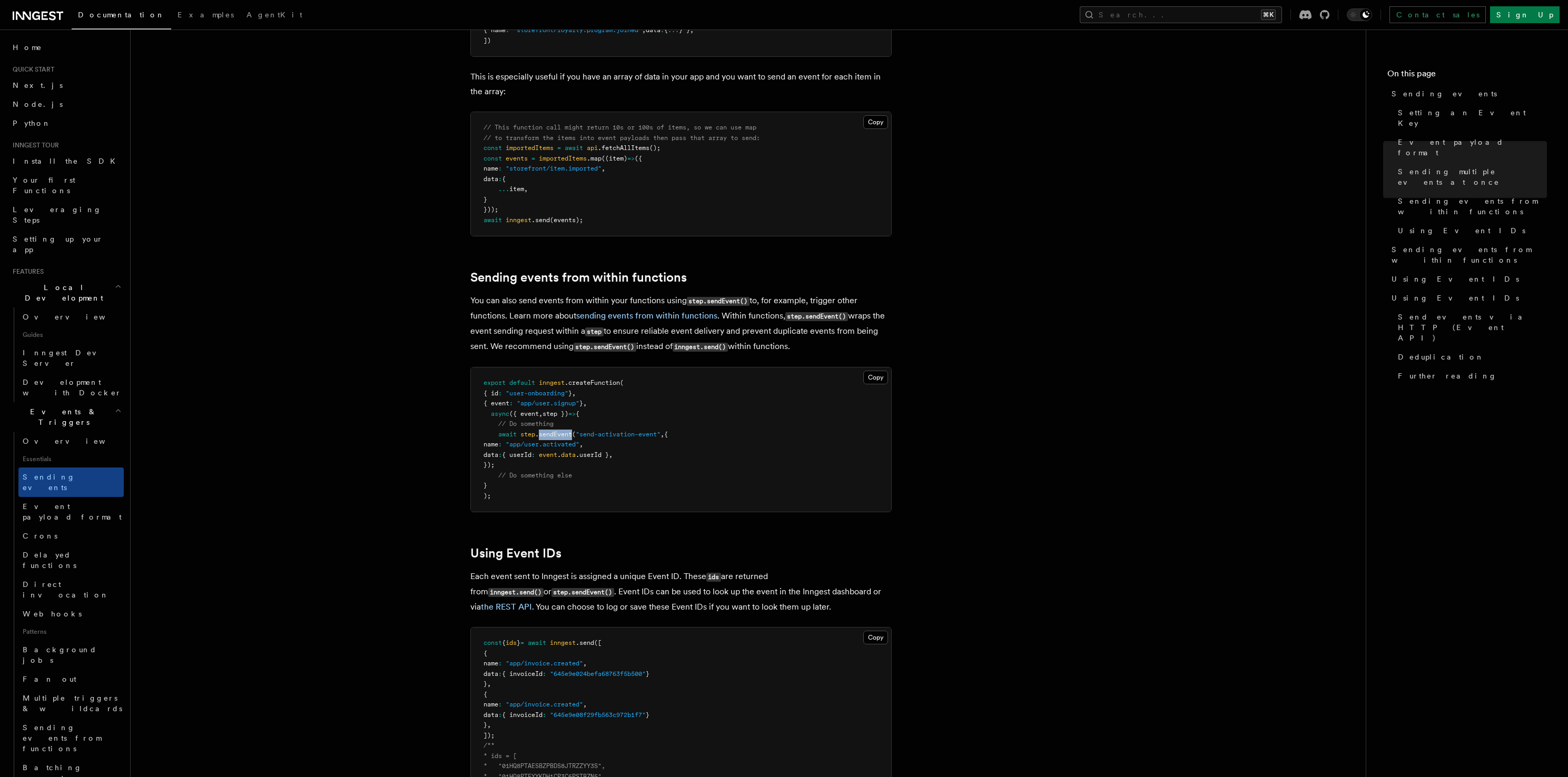
click at [72, 278] on h2 "Local Development" at bounding box center [66, 293] width 116 height 29
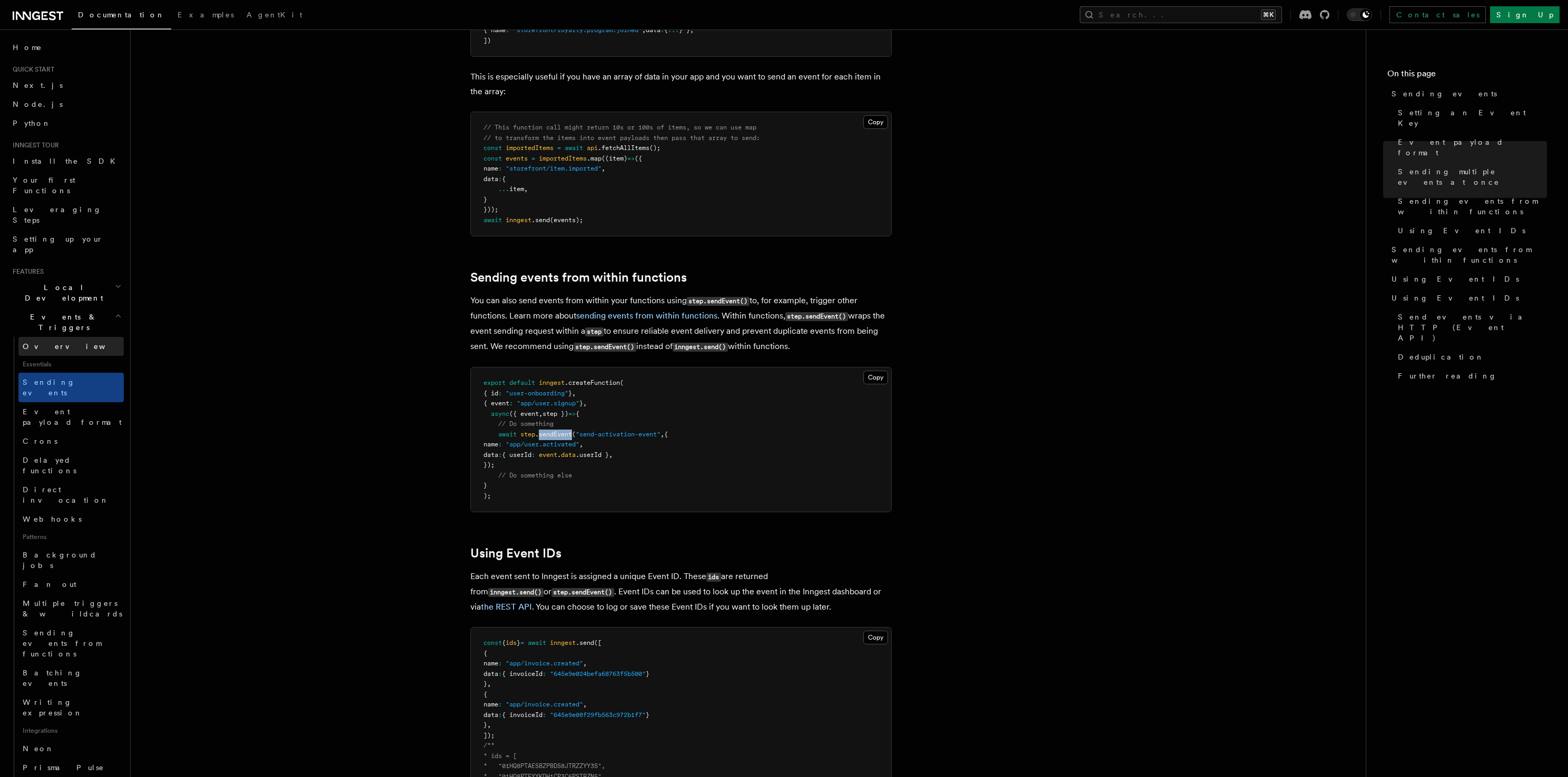
click at [72, 337] on link "Overview" at bounding box center [71, 346] width 105 height 19
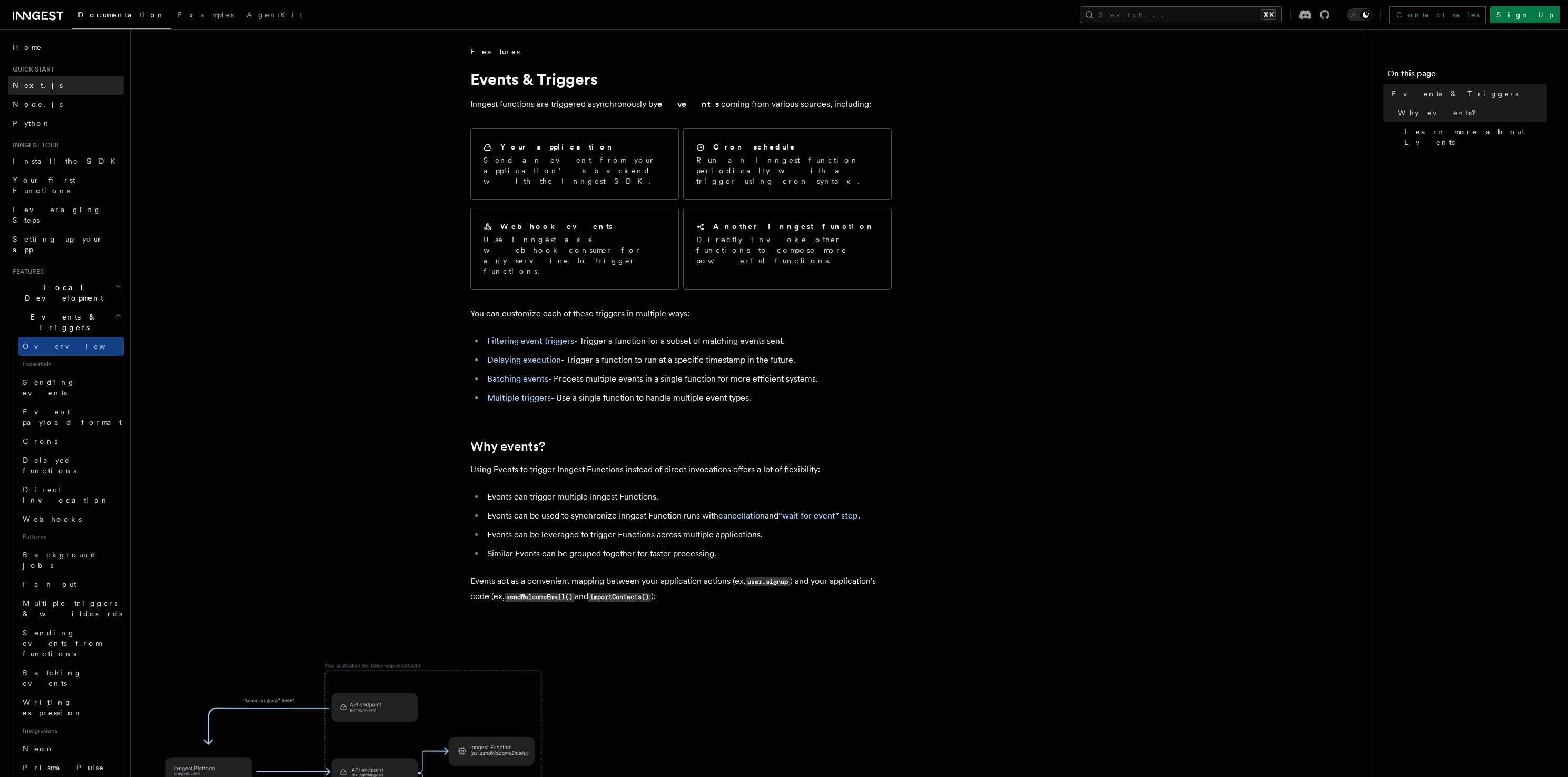
click at [69, 76] on link "Next.js" at bounding box center [66, 85] width 116 height 19
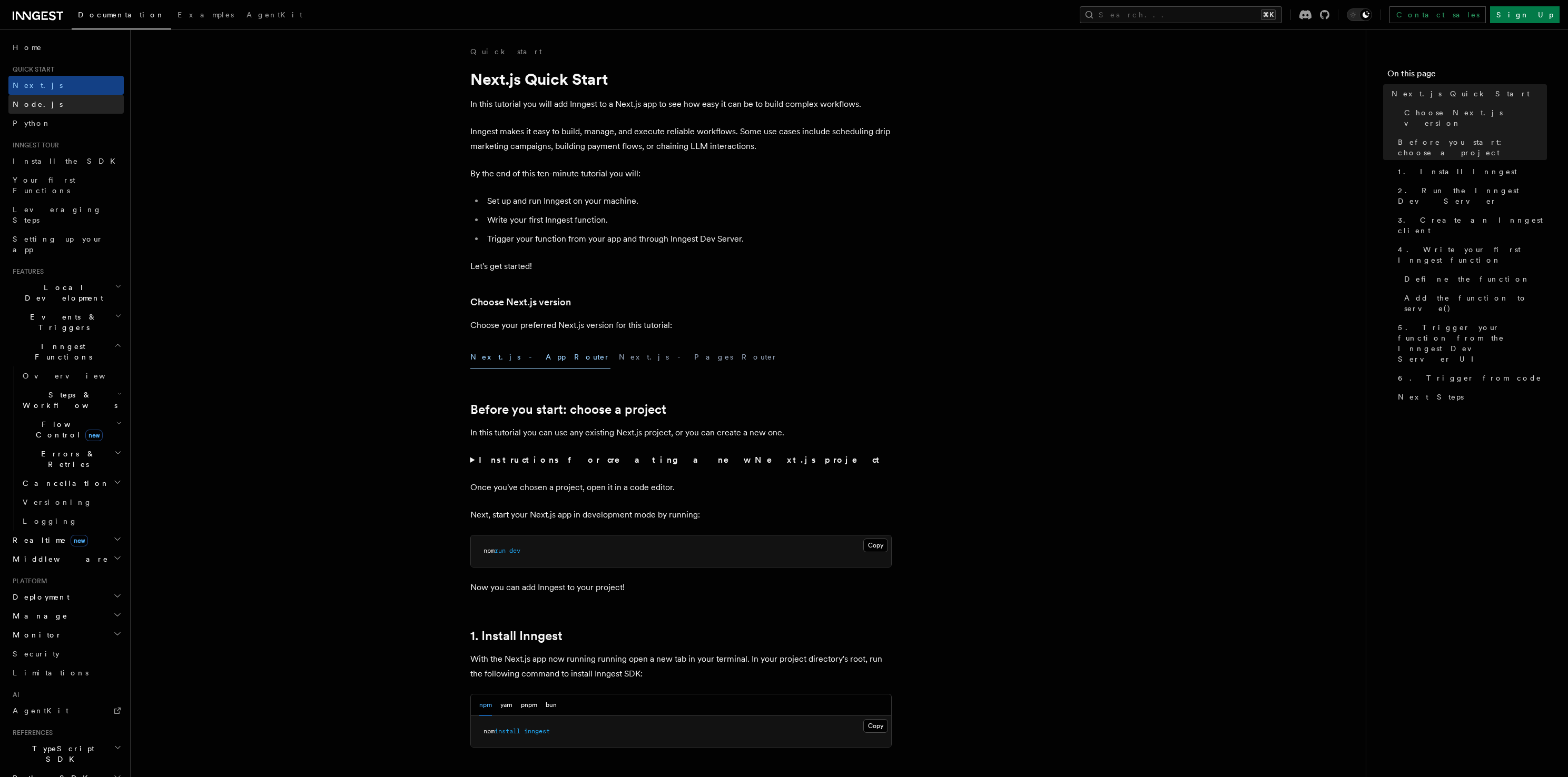
click at [49, 107] on link "Node.js" at bounding box center [66, 104] width 116 height 19
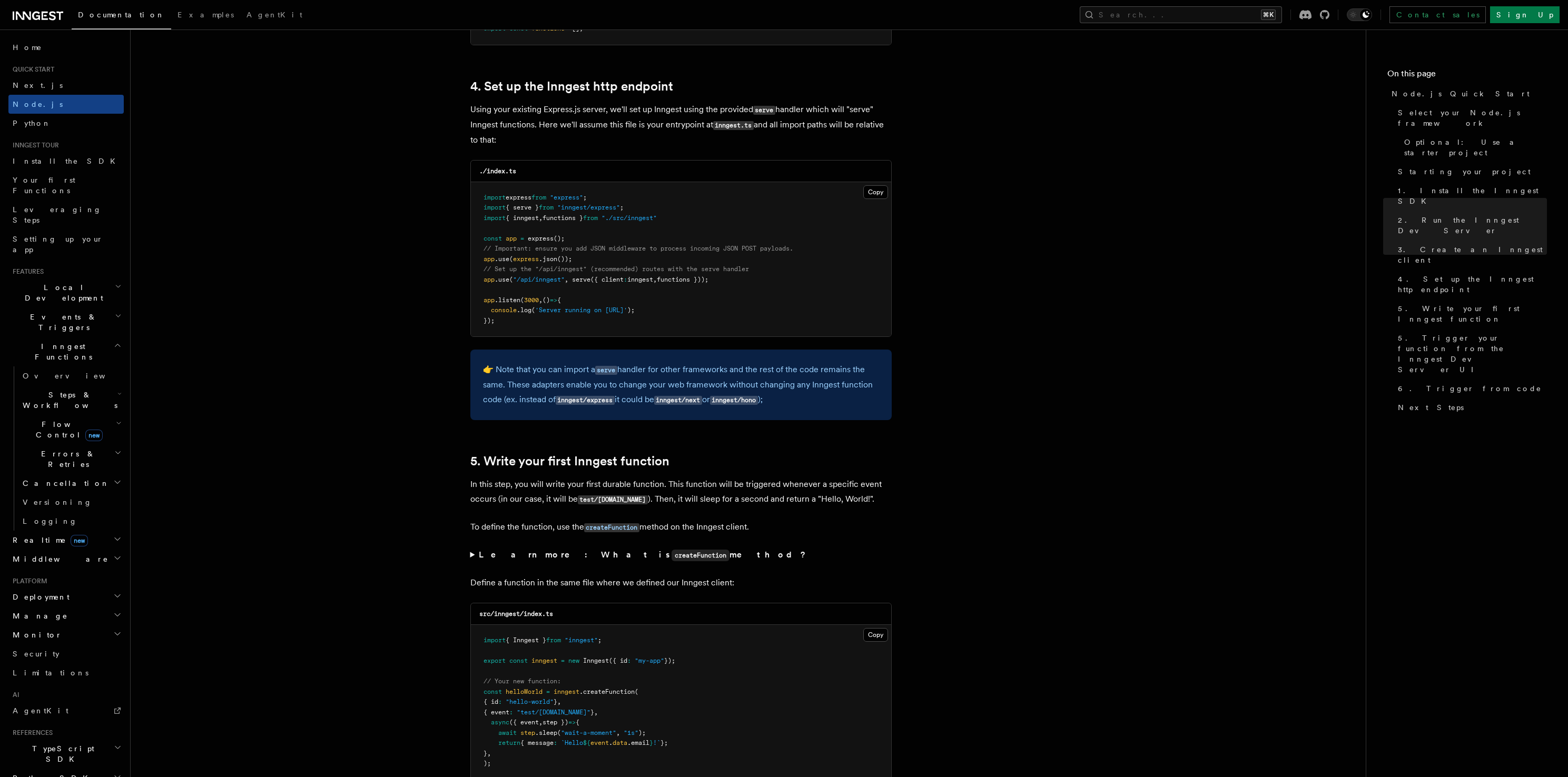
scroll to position [1659, 0]
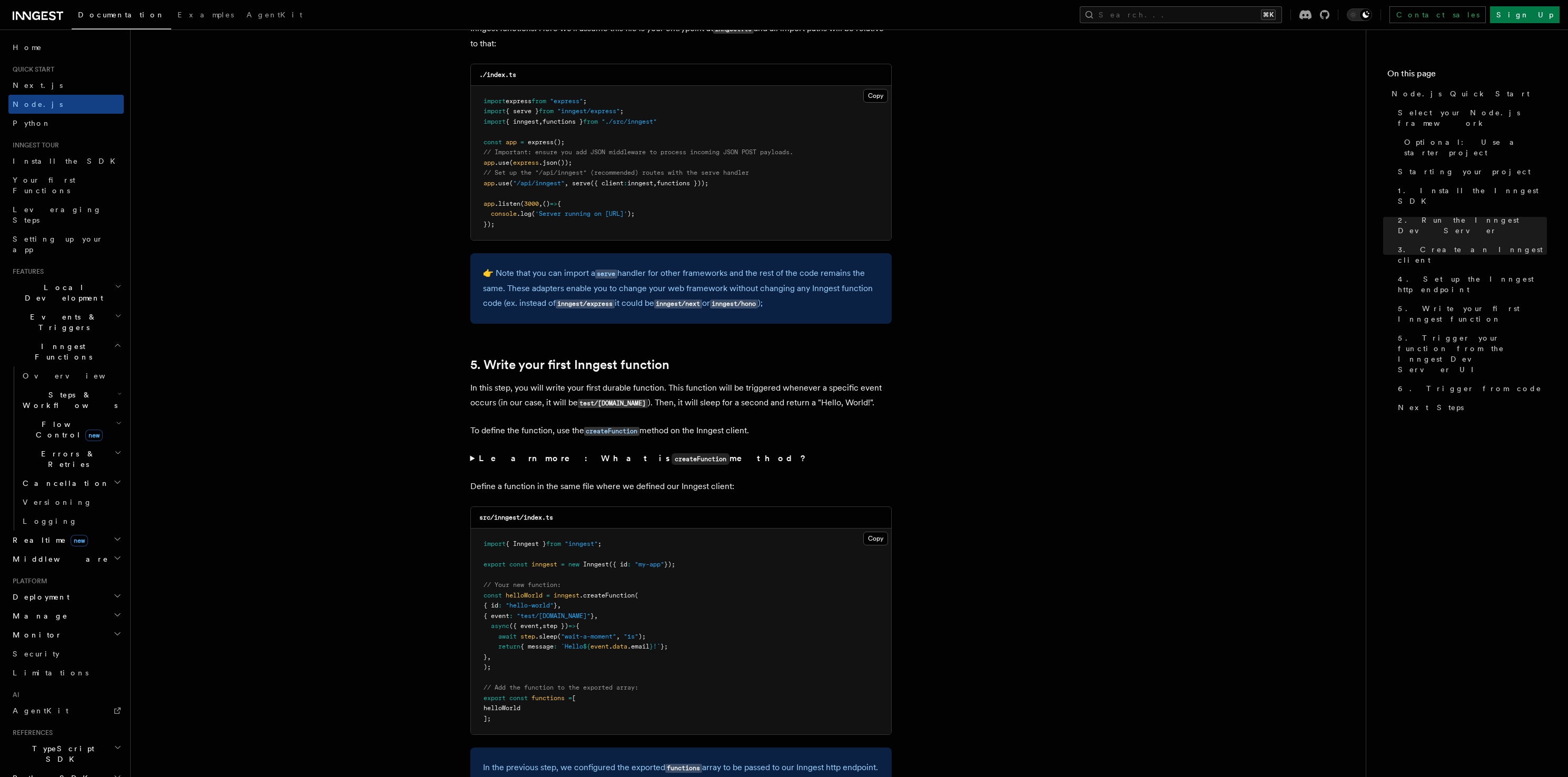
click at [71, 307] on h2 "Events & Triggers" at bounding box center [66, 322] width 116 height 29
click at [66, 432] on link "Crons" at bounding box center [71, 441] width 105 height 19
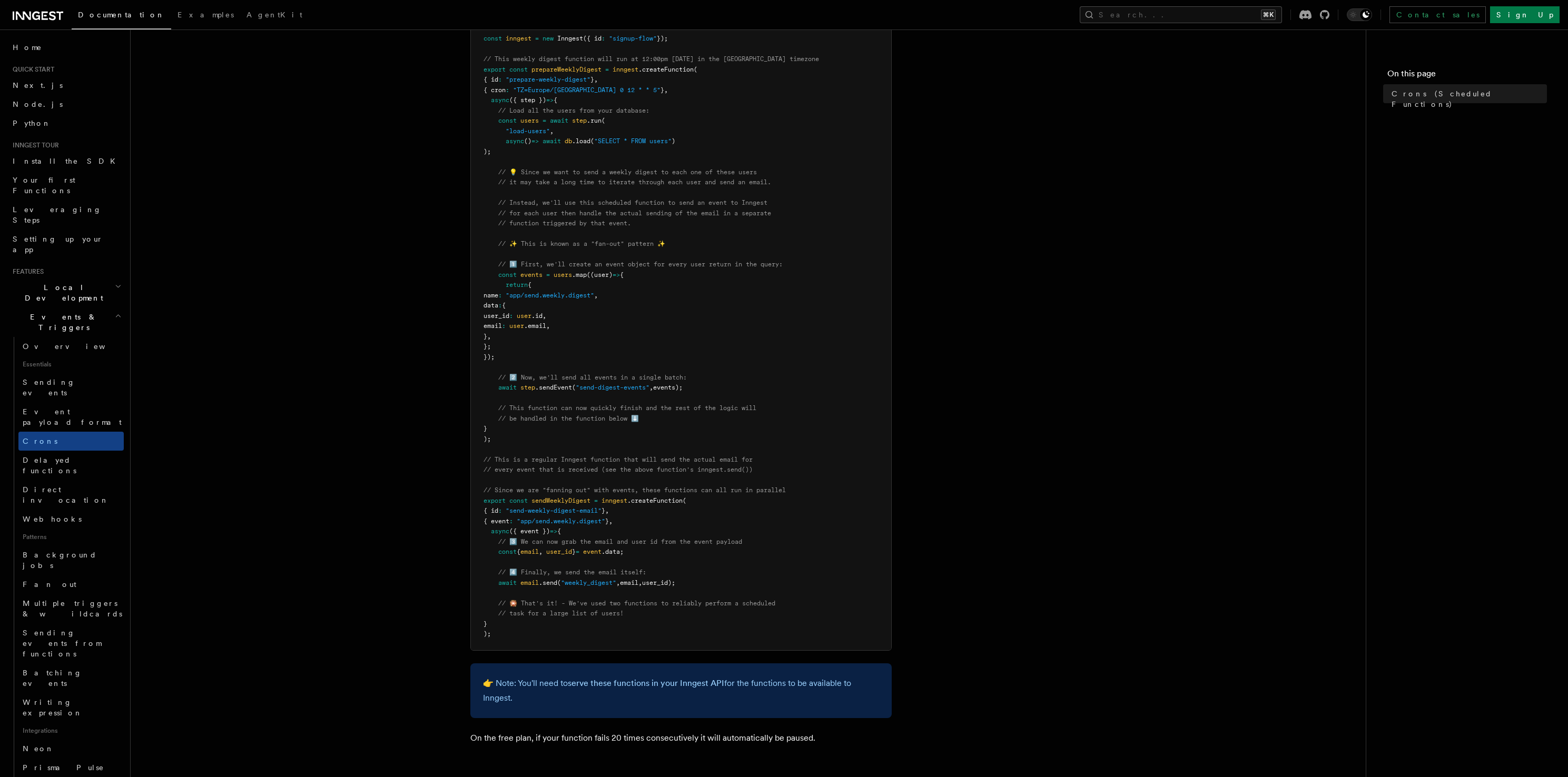
scroll to position [378, 0]
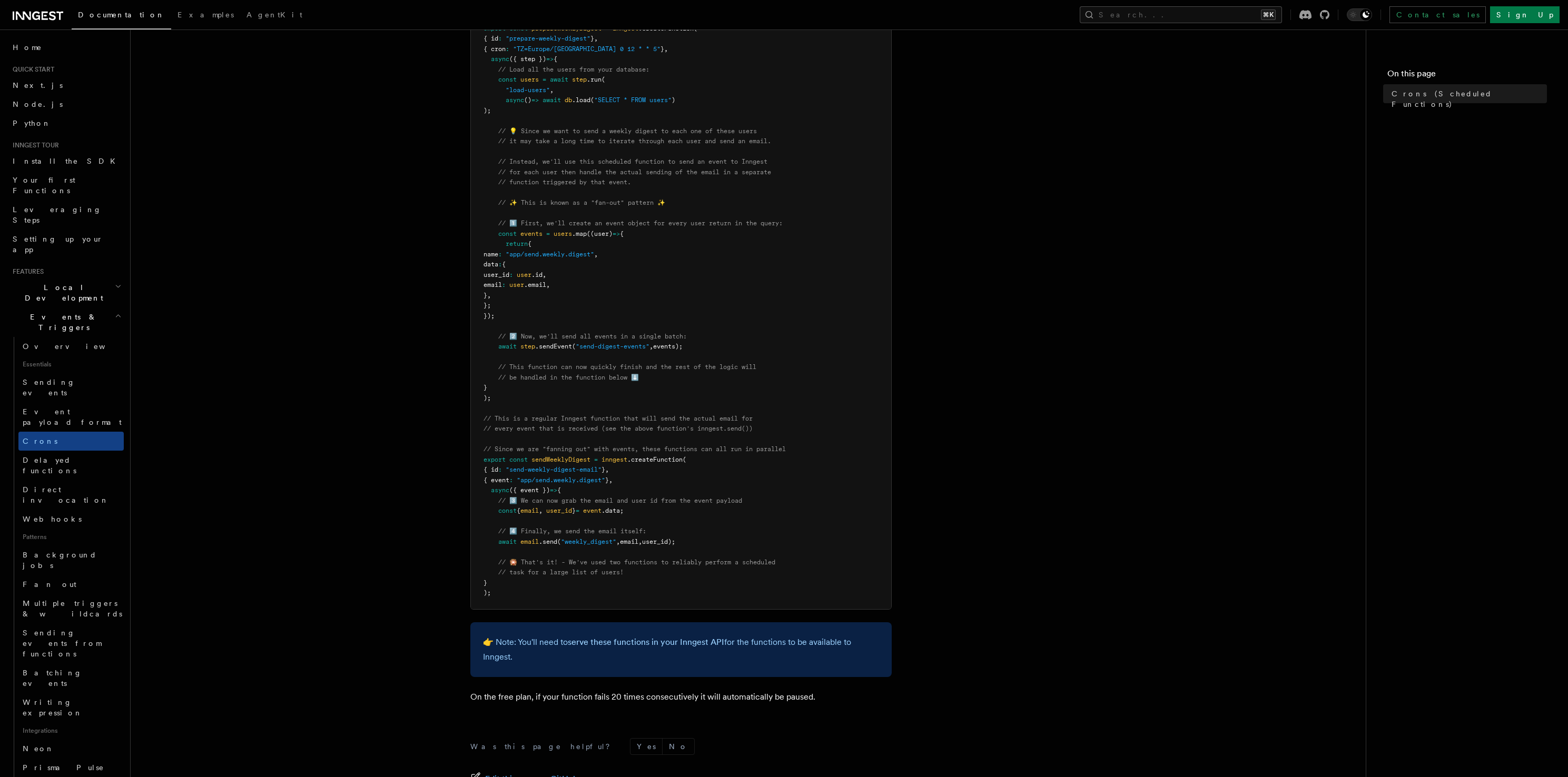
scroll to position [378, 0]
